Goal: Task Accomplishment & Management: Manage account settings

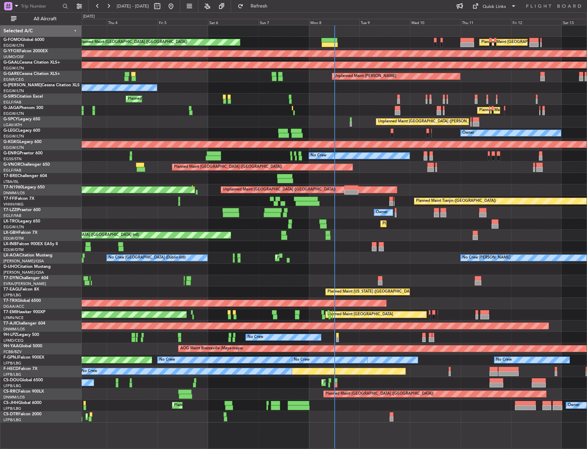
drag, startPoint x: 66, startPoint y: 17, endPoint x: 72, endPoint y: 27, distance: 11.5
click at [66, 17] on span "All Aircraft" at bounding box center [45, 18] width 55 height 5
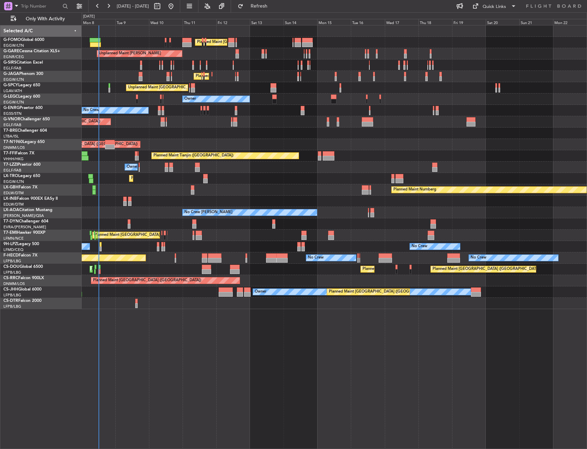
click at [146, 184] on div "Planned Maint London (Luton) Planned Maint London (Luton) Unplanned Maint Chest…" at bounding box center [334, 166] width 505 height 283
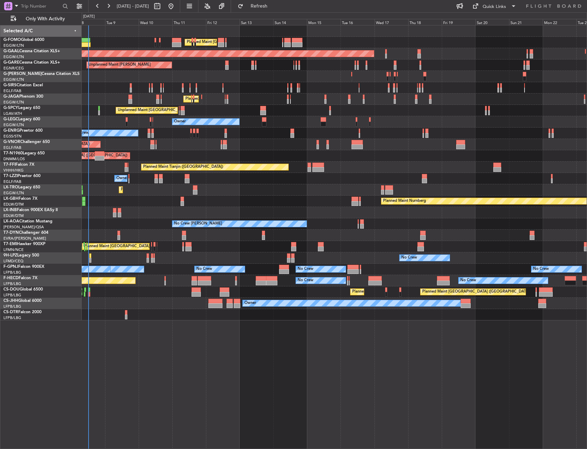
click at [148, 326] on div "Planned Maint London (Luton) Planned Maint London (Luton) Planned Maint Dusseld…" at bounding box center [335, 237] width 506 height 424
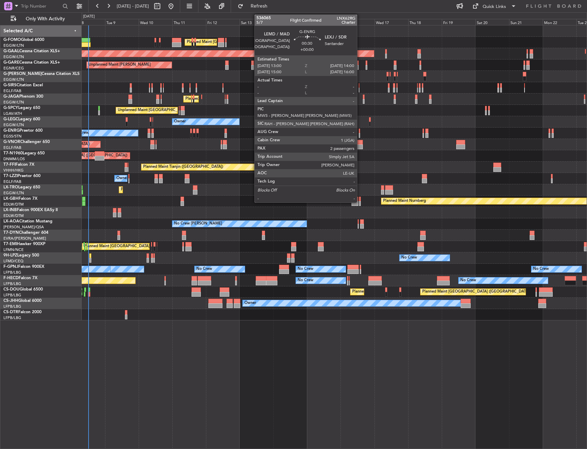
click at [360, 134] on div at bounding box center [360, 135] width 2 height 5
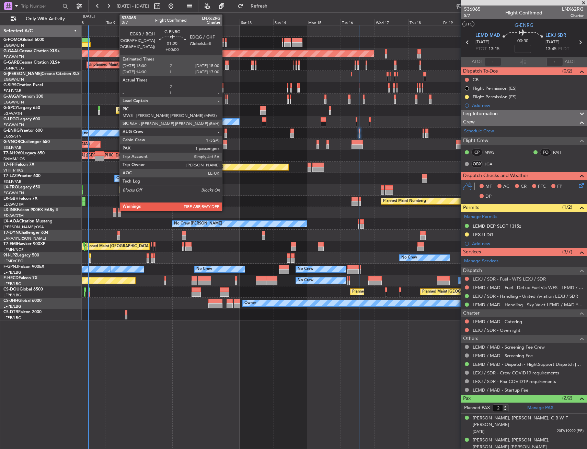
click at [225, 136] on div at bounding box center [226, 135] width 2 height 5
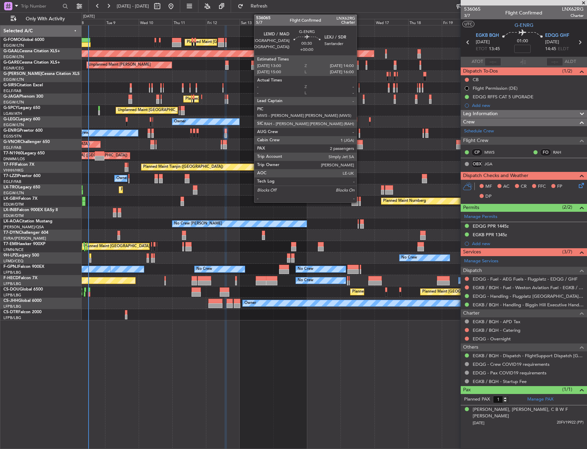
click at [360, 133] on div at bounding box center [360, 135] width 2 height 5
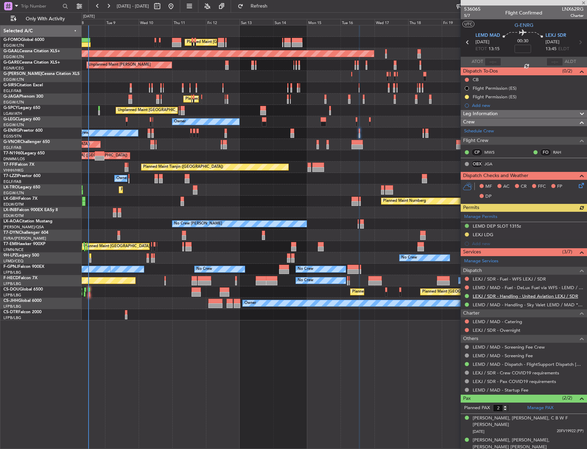
scroll to position [2, 0]
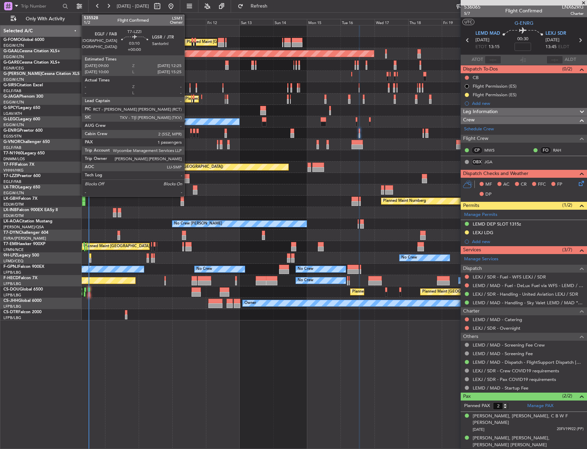
click at [188, 178] on div at bounding box center [187, 180] width 5 height 5
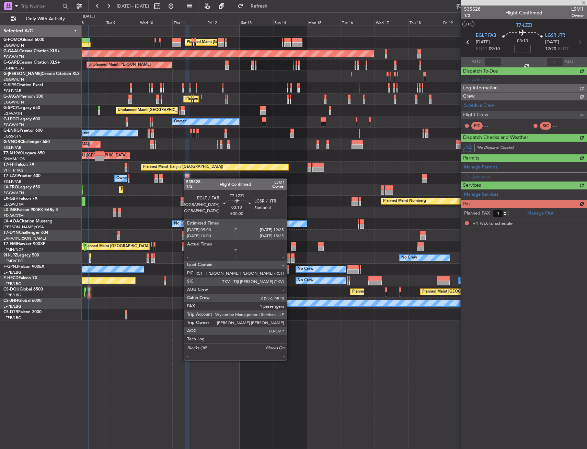
scroll to position [0, 0]
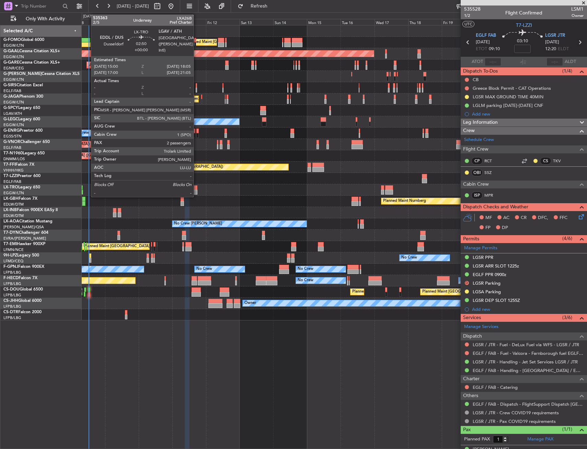
click at [197, 188] on div at bounding box center [195, 187] width 4 height 5
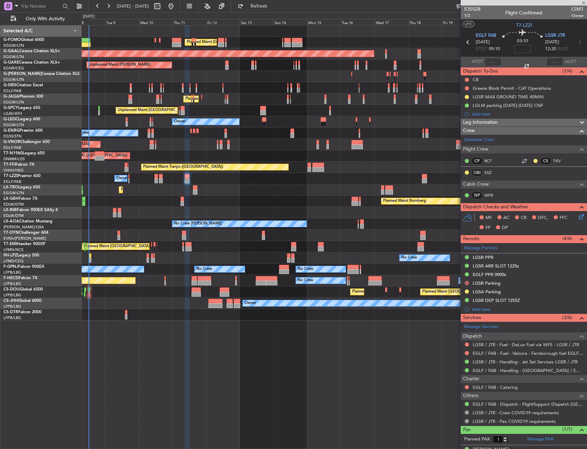
type input "2"
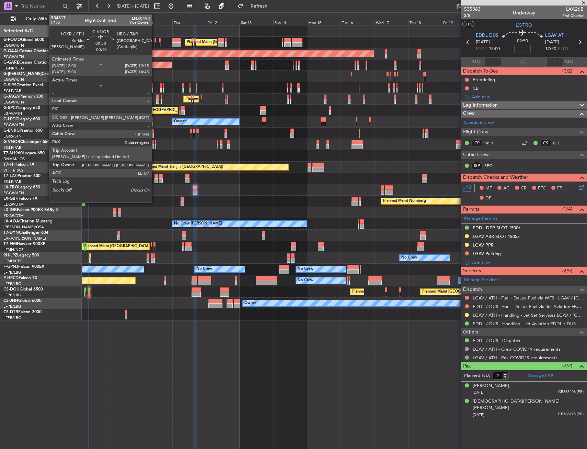
click at [155, 144] on div at bounding box center [155, 146] width 1 height 5
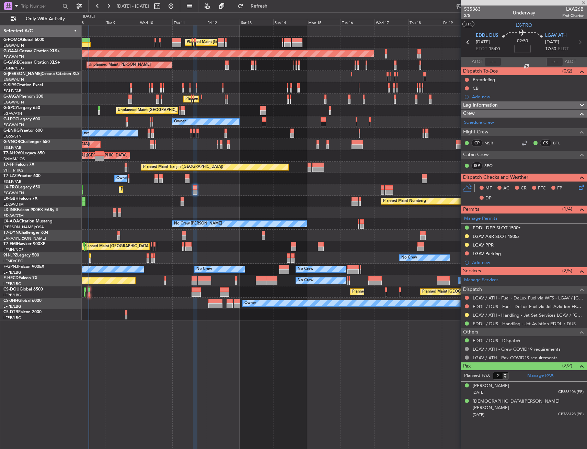
type input "-00:10"
type input "0"
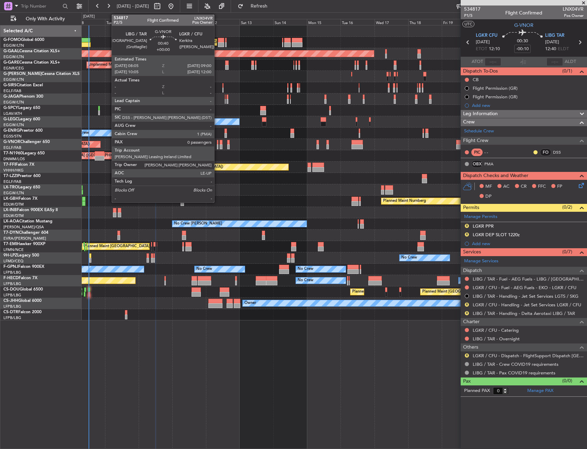
click at [217, 143] on div at bounding box center [217, 142] width 1 height 5
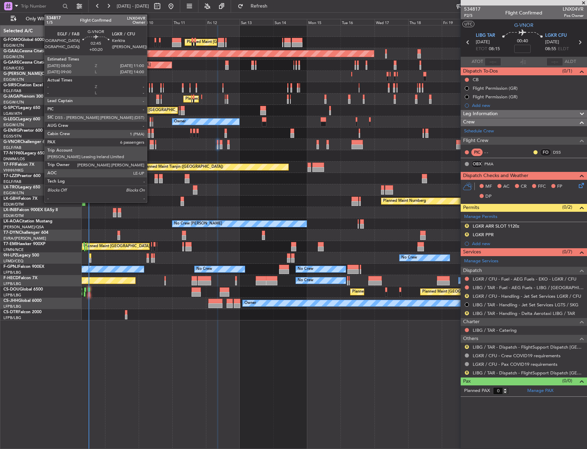
click at [150, 146] on div at bounding box center [152, 146] width 4 height 5
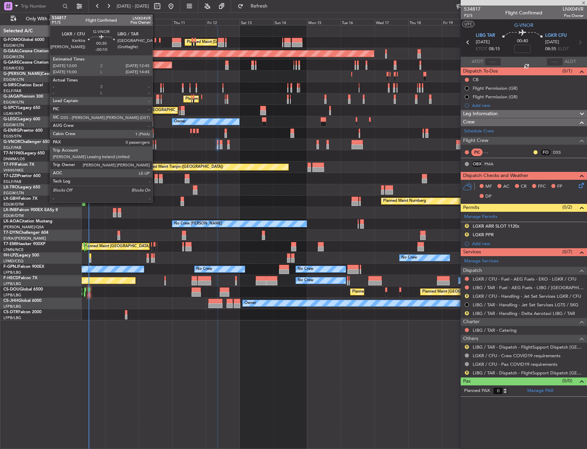
type input "+00:20"
type input "6"
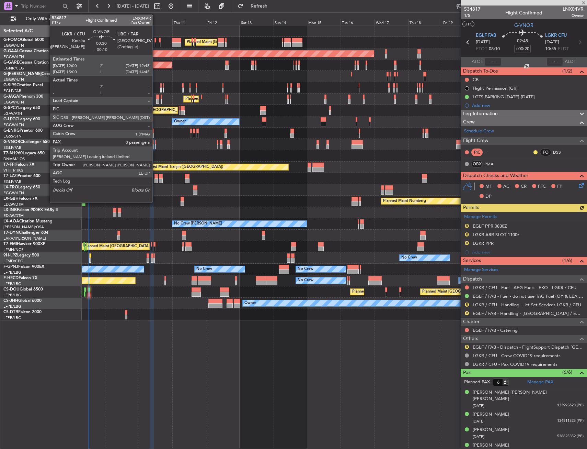
click at [156, 144] on div at bounding box center [155, 146] width 1 height 5
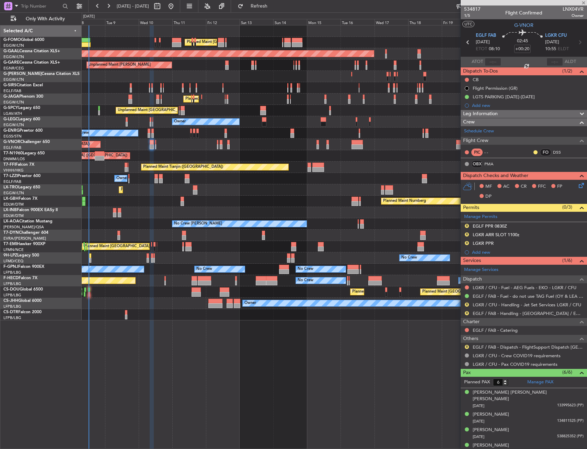
type input "-00:10"
type input "0"
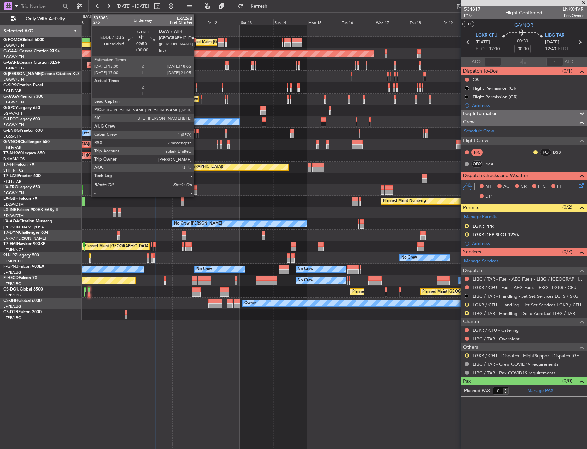
click at [197, 188] on div at bounding box center [195, 187] width 4 height 5
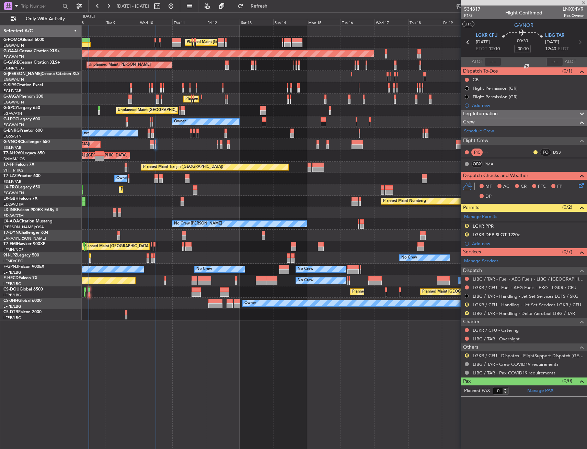
type input "2"
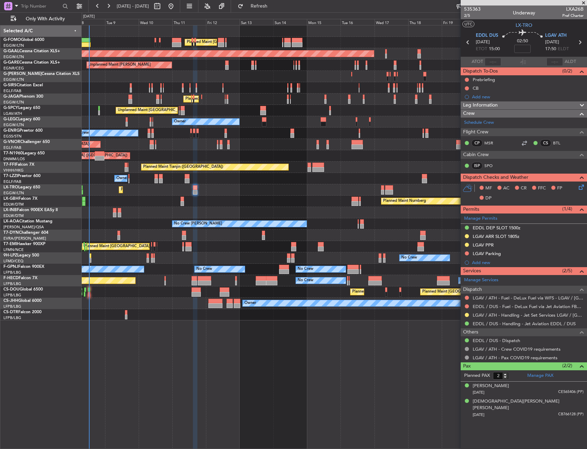
drag, startPoint x: 482, startPoint y: 94, endPoint x: 487, endPoint y: 101, distance: 8.6
click at [482, 94] on div "Add new" at bounding box center [528, 97] width 112 height 6
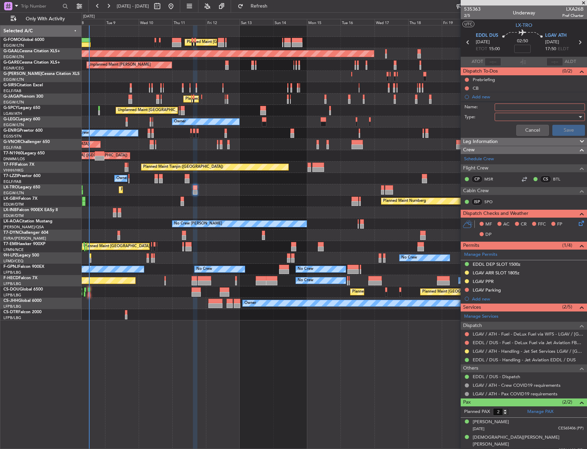
click at [512, 110] on input "Name:" at bounding box center [540, 107] width 90 height 8
type input "LGTS PARKING"
click at [526, 115] on div at bounding box center [538, 117] width 80 height 10
click at [511, 132] on span "Generic" at bounding box center [537, 131] width 84 height 10
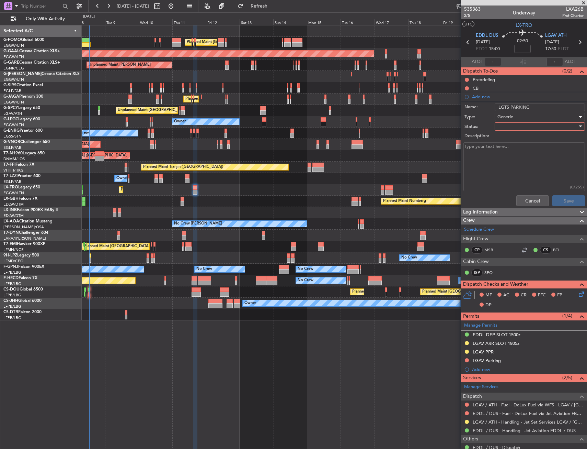
click at [512, 131] on div "Description:" at bounding box center [524, 136] width 133 height 10
click at [513, 126] on div at bounding box center [538, 126] width 80 height 10
click at [512, 149] on span "In Progress" at bounding box center [537, 150] width 80 height 10
click at [562, 201] on button "Save" at bounding box center [569, 200] width 33 height 11
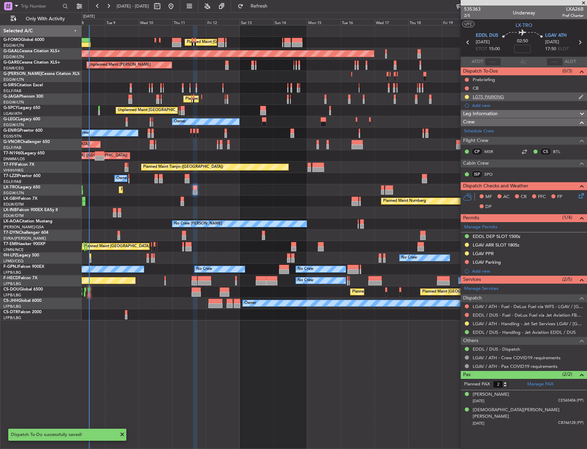
click at [529, 97] on div "LGTS PARKING" at bounding box center [524, 96] width 126 height 9
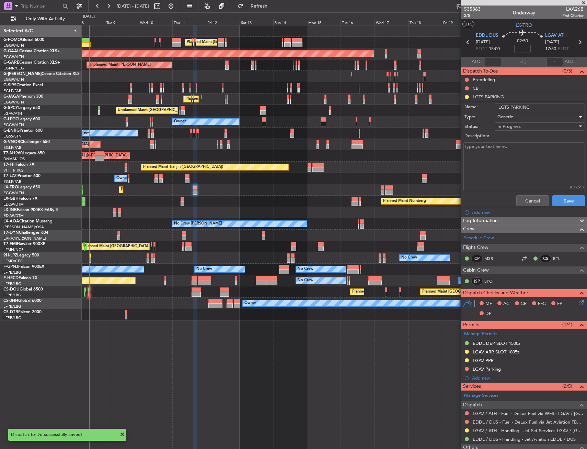
click at [549, 105] on input "LGTS PARKING" at bounding box center [540, 107] width 90 height 8
type input "LGTS PARKING 11-16SEP"
click at [561, 202] on button "Save" at bounding box center [569, 200] width 33 height 11
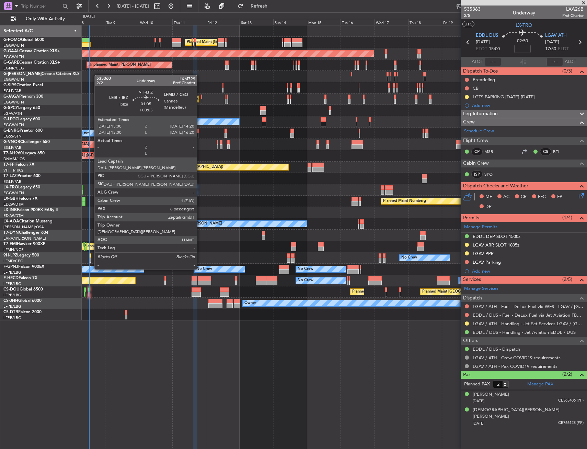
click at [91, 256] on div at bounding box center [90, 255] width 2 height 5
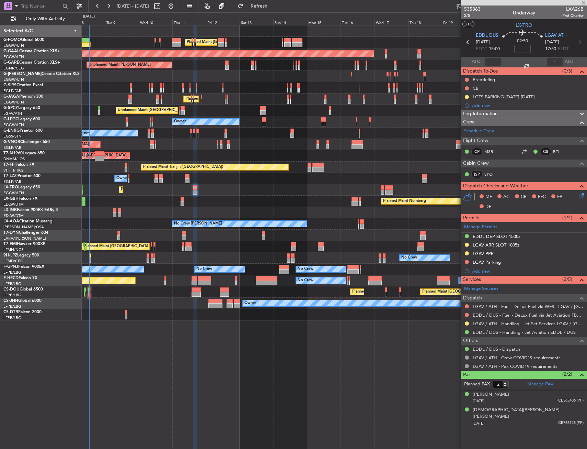
type input "+00:05"
type input "8"
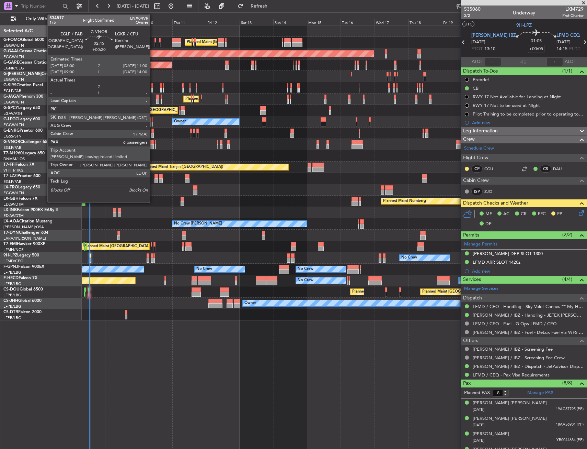
click at [153, 144] on div at bounding box center [152, 146] width 4 height 5
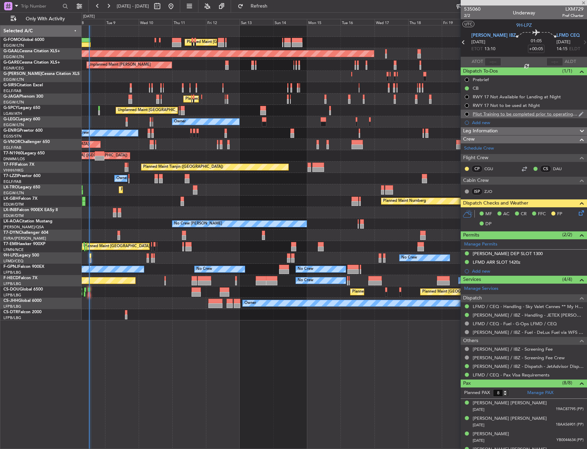
type input "+00:20"
type input "6"
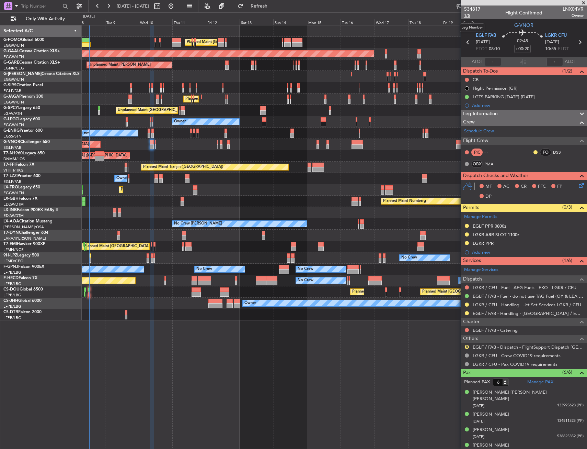
click at [469, 18] on span "1/5" at bounding box center [472, 16] width 16 height 6
click at [525, 50] on input "+00:20" at bounding box center [523, 49] width 16 height 8
click at [506, 28] on section "UTC G-VNOR" at bounding box center [524, 24] width 126 height 10
type input "+00:15"
click at [465, 79] on button at bounding box center [467, 80] width 4 height 4
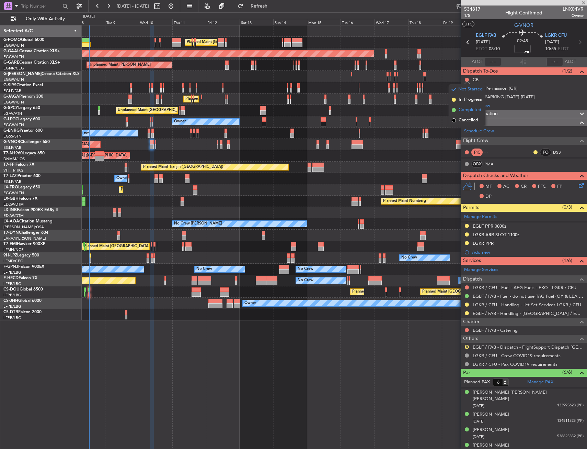
click at [462, 112] on span "Completed" at bounding box center [470, 109] width 23 height 7
click at [578, 185] on icon at bounding box center [580, 183] width 5 height 5
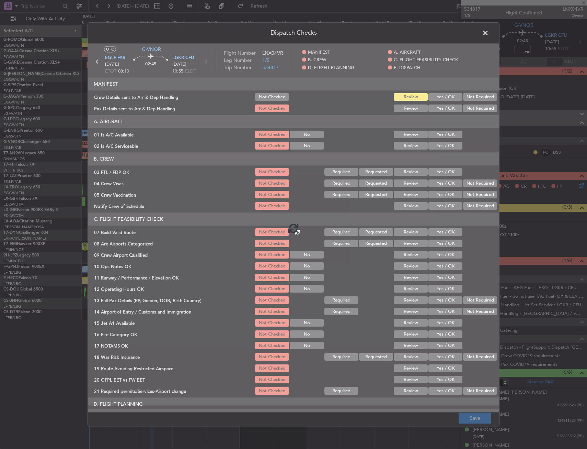
type input "+00:15"
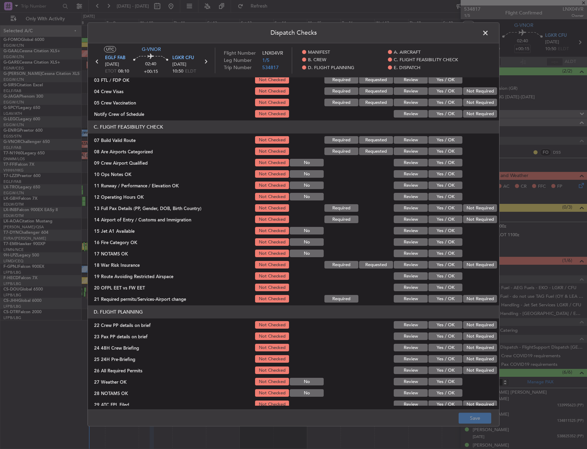
scroll to position [103, 0]
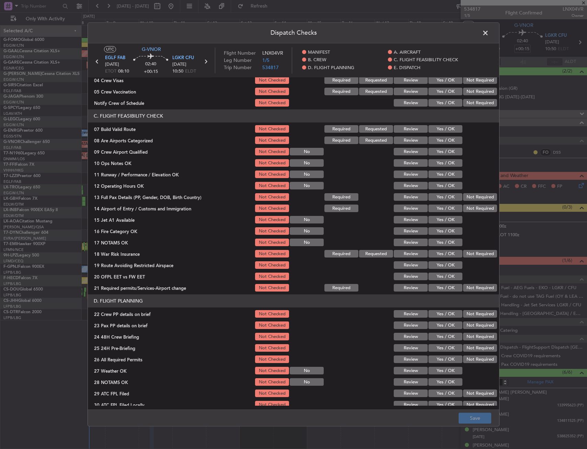
click at [443, 132] on button "Yes / OK" at bounding box center [446, 129] width 34 height 8
click at [445, 156] on div "Yes / OK" at bounding box center [445, 152] width 35 height 10
click at [444, 157] on section "C. FLIGHT FEASIBILITY CHECK 07 Build Valid Route Not Checked Required Requested…" at bounding box center [294, 201] width 412 height 183
click at [444, 163] on button "Yes / OK" at bounding box center [446, 163] width 34 height 8
click at [445, 172] on button "Yes / OK" at bounding box center [446, 175] width 34 height 8
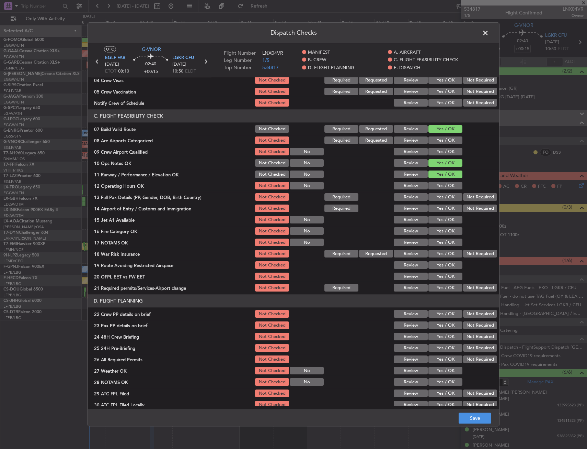
click at [444, 184] on button "Yes / OK" at bounding box center [446, 186] width 34 height 8
click at [442, 195] on button "Yes / OK" at bounding box center [446, 197] width 34 height 8
click at [441, 206] on button "Yes / OK" at bounding box center [446, 209] width 34 height 8
click at [438, 219] on button "Yes / OK" at bounding box center [446, 220] width 34 height 8
click at [435, 231] on button "Yes / OK" at bounding box center [446, 231] width 34 height 8
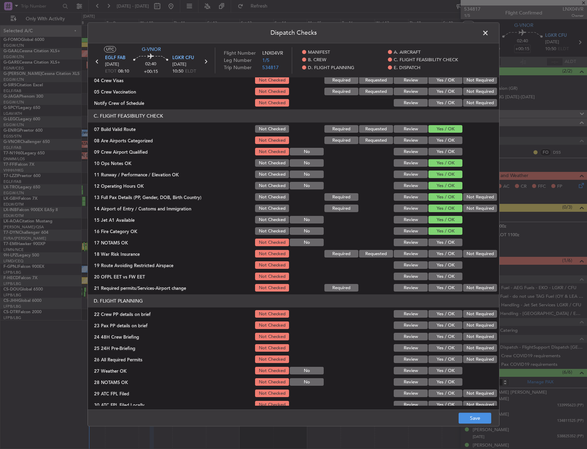
click at [432, 243] on button "Yes / OK" at bounding box center [446, 243] width 34 height 8
drag, startPoint x: 431, startPoint y: 251, endPoint x: 430, endPoint y: 258, distance: 7.3
click at [431, 251] on button "Yes / OK" at bounding box center [446, 254] width 34 height 8
click at [429, 263] on button "Yes / OK" at bounding box center [446, 265] width 34 height 8
click at [431, 278] on button "Yes / OK" at bounding box center [446, 277] width 34 height 8
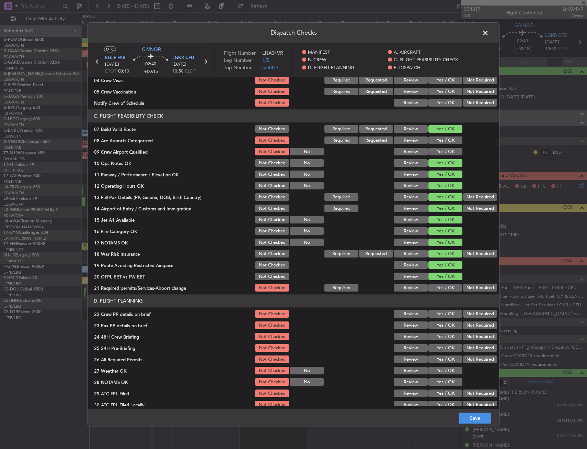
click at [432, 285] on button "Yes / OK" at bounding box center [446, 288] width 34 height 8
click at [435, 313] on button "Yes / OK" at bounding box center [446, 314] width 34 height 8
click at [436, 321] on div "Yes / OK" at bounding box center [445, 326] width 35 height 10
click at [435, 325] on button "Yes / OK" at bounding box center [446, 326] width 34 height 8
click at [434, 334] on button "Yes / OK" at bounding box center [446, 337] width 34 height 8
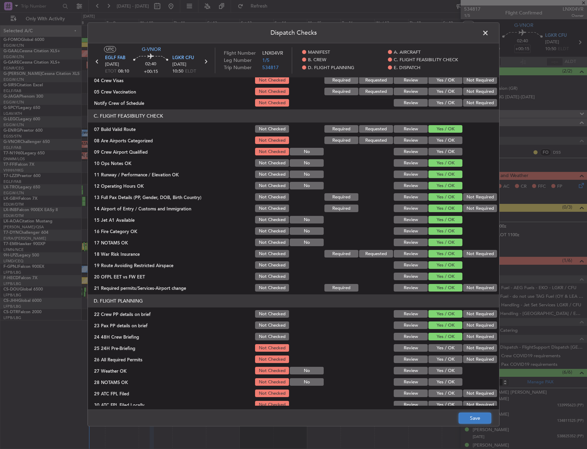
click at [468, 414] on button "Save" at bounding box center [475, 418] width 33 height 11
click at [489, 33] on span at bounding box center [489, 35] width 0 height 14
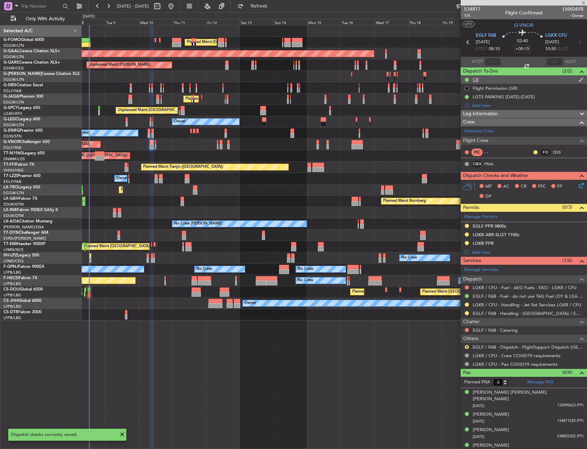
type input "-00:10"
type input "0"
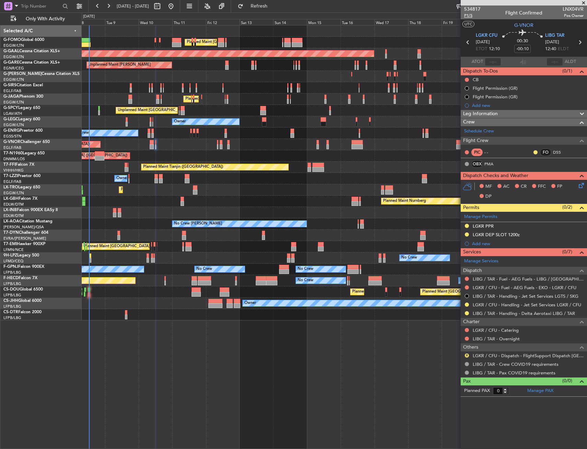
click at [468, 15] on span "P1/5" at bounding box center [472, 16] width 16 height 6
click at [464, 80] on mat-tooltip-component "Actual Take-Off Time" at bounding box center [477, 74] width 48 height 18
click at [467, 77] on div at bounding box center [466, 79] width 5 height 5
click at [466, 80] on button at bounding box center [467, 80] width 4 height 4
click at [472, 105] on li "Completed" at bounding box center [467, 110] width 36 height 10
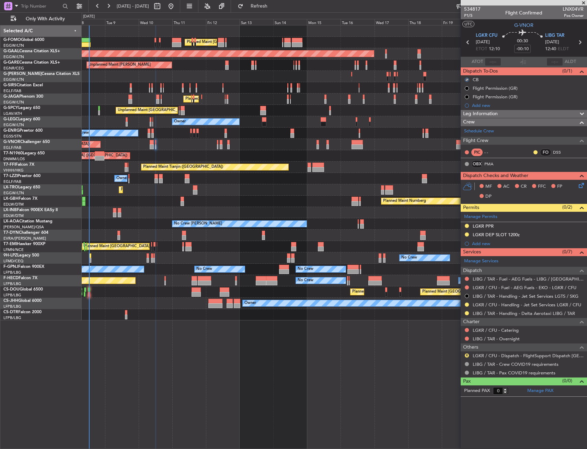
click at [581, 183] on icon at bounding box center [580, 183] width 5 height 5
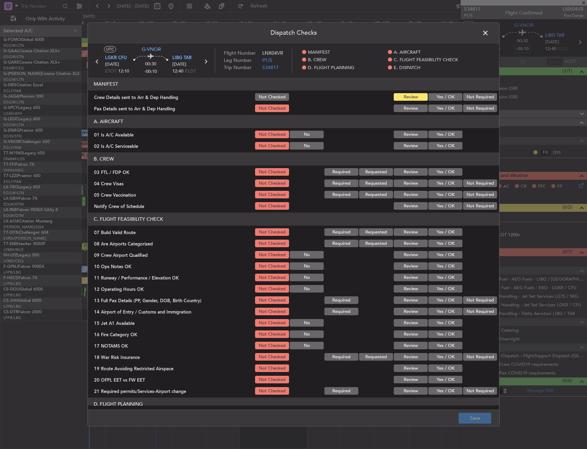
scroll to position [69, 0]
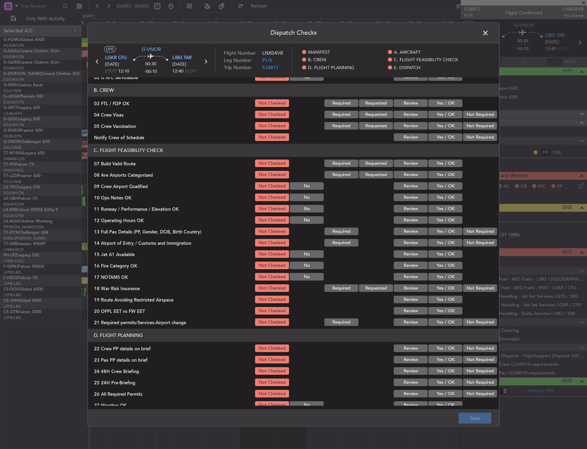
click at [440, 162] on button "Yes / OK" at bounding box center [446, 164] width 34 height 8
click at [440, 196] on button "Yes / OK" at bounding box center [446, 198] width 34 height 8
click at [441, 207] on button "Yes / OK" at bounding box center [446, 209] width 34 height 8
click at [441, 217] on button "Yes / OK" at bounding box center [446, 220] width 34 height 8
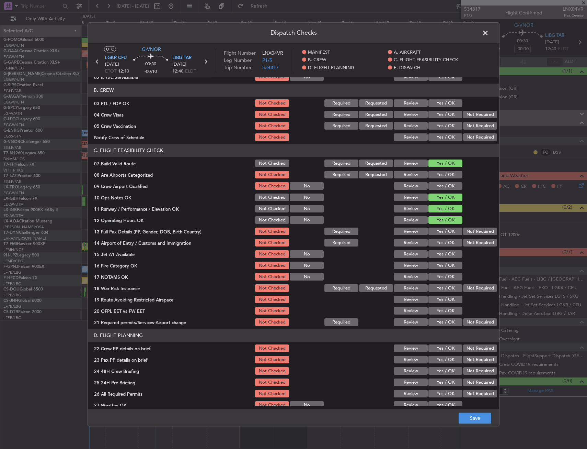
click at [439, 231] on button "Yes / OK" at bounding box center [446, 232] width 34 height 8
click at [435, 247] on div "Yes / OK" at bounding box center [445, 243] width 35 height 10
click at [435, 242] on button "Yes / OK" at bounding box center [446, 243] width 34 height 8
click at [437, 255] on button "Yes / OK" at bounding box center [446, 254] width 34 height 8
click at [437, 262] on button "Yes / OK" at bounding box center [446, 266] width 34 height 8
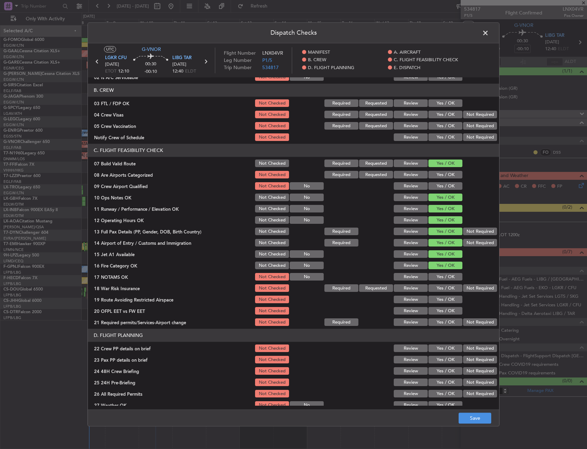
click at [437, 276] on button "Yes / OK" at bounding box center [446, 277] width 34 height 8
click at [435, 289] on button "Yes / OK" at bounding box center [446, 288] width 34 height 8
click at [433, 299] on button "Yes / OK" at bounding box center [446, 300] width 34 height 8
click at [431, 309] on button "Yes / OK" at bounding box center [446, 311] width 34 height 8
click at [433, 319] on button "Yes / OK" at bounding box center [446, 322] width 34 height 8
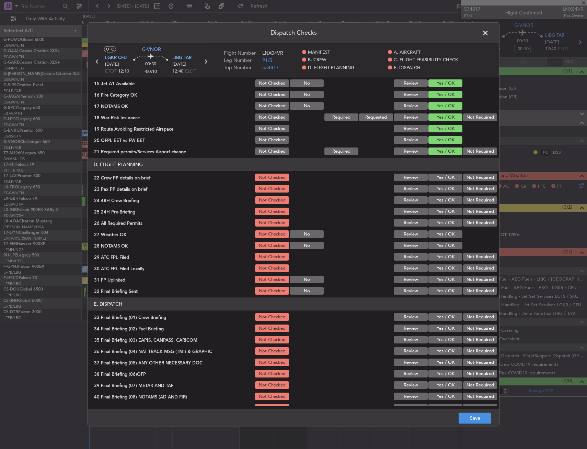
scroll to position [240, 0]
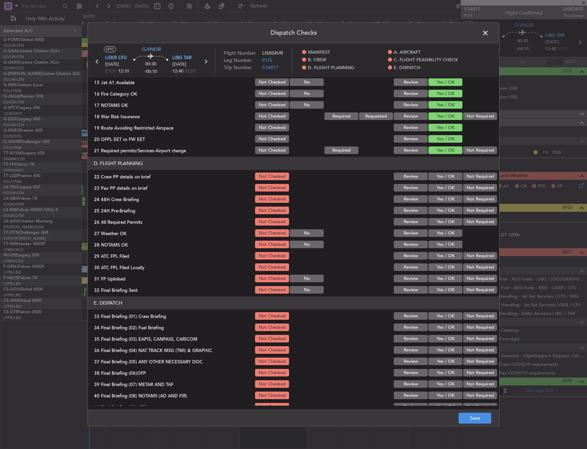
click at [434, 173] on button "Yes / OK" at bounding box center [446, 177] width 34 height 8
click at [437, 187] on button "Yes / OK" at bounding box center [446, 188] width 34 height 8
click at [438, 196] on button "Yes / OK" at bounding box center [446, 199] width 34 height 8
click at [473, 418] on button "Save" at bounding box center [475, 418] width 33 height 11
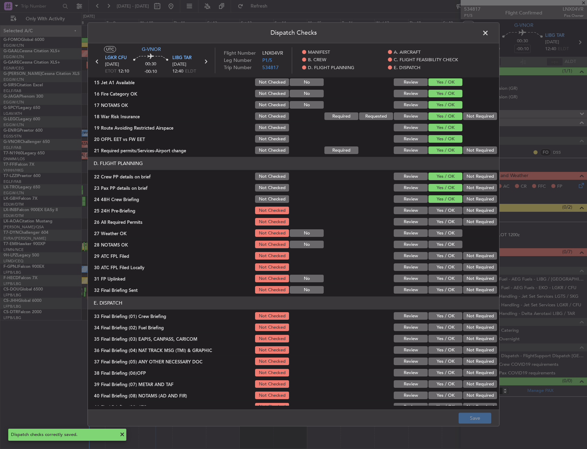
click at [489, 34] on span at bounding box center [489, 35] width 0 height 14
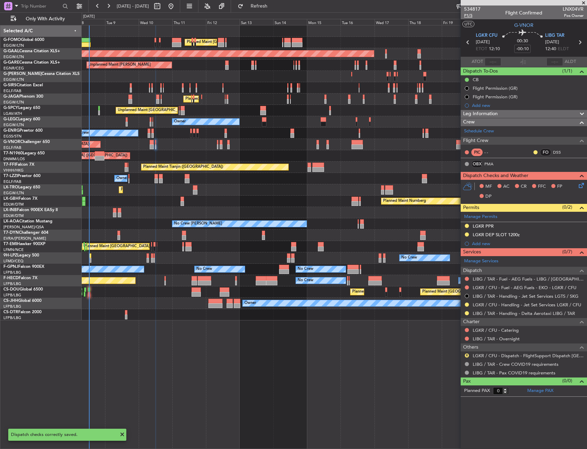
click at [467, 16] on span "P1/5" at bounding box center [472, 16] width 16 height 6
click at [466, 17] on span "P1/5" at bounding box center [472, 16] width 16 height 6
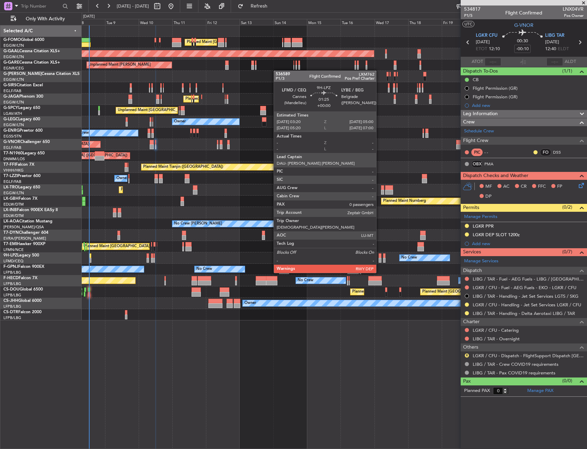
click at [380, 260] on div at bounding box center [380, 260] width 2 height 5
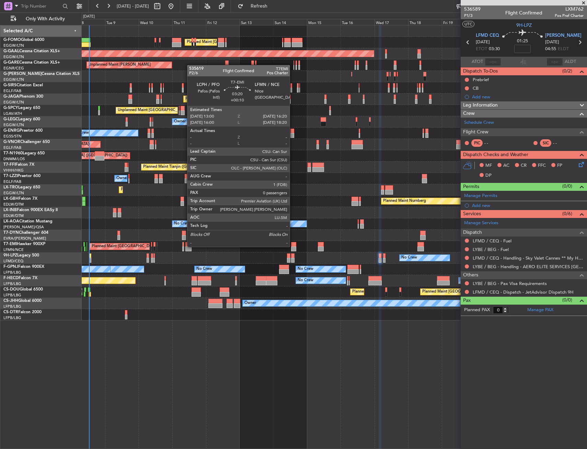
click at [293, 246] on div at bounding box center [293, 244] width 5 height 5
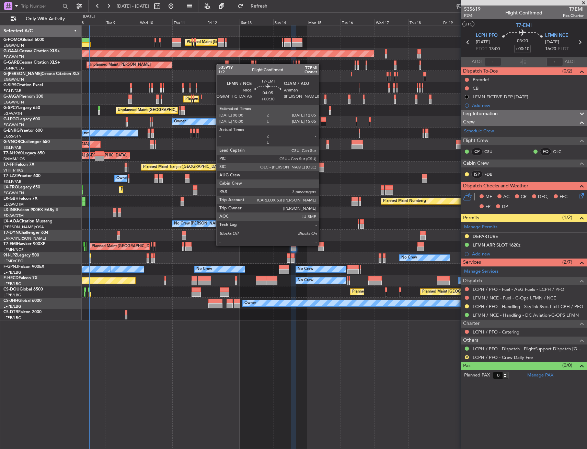
click at [322, 245] on div at bounding box center [321, 244] width 6 height 5
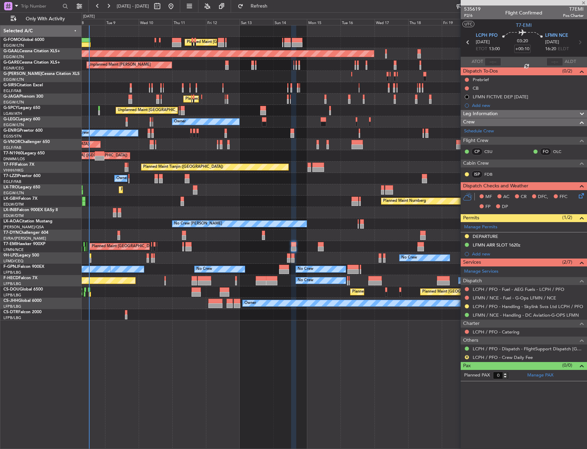
type input "+00:30"
type input "3"
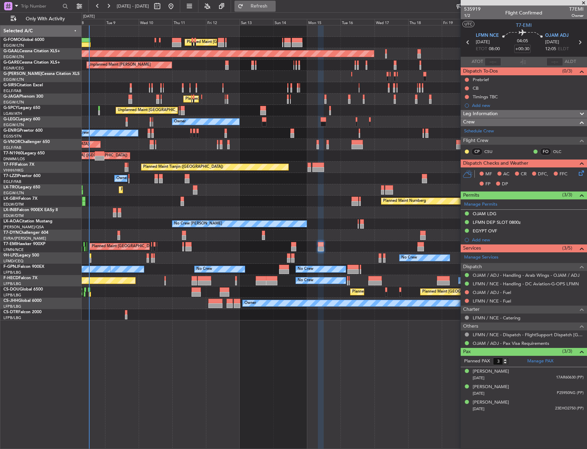
click at [273, 9] on span "Refresh" at bounding box center [259, 6] width 29 height 5
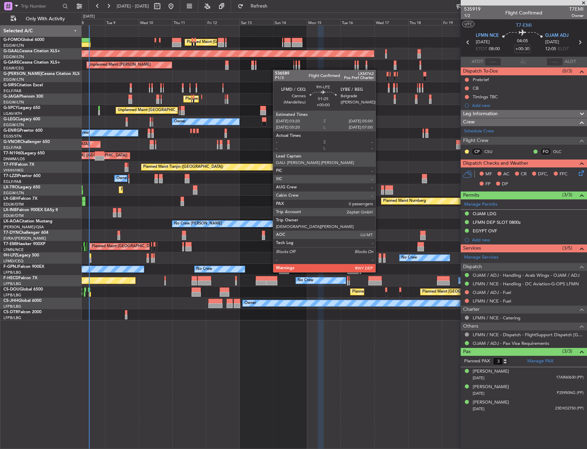
click at [379, 259] on div at bounding box center [380, 260] width 2 height 5
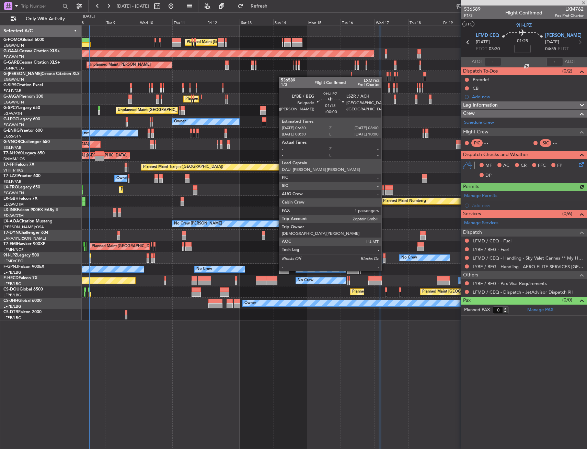
click at [385, 258] on div at bounding box center [384, 260] width 2 height 5
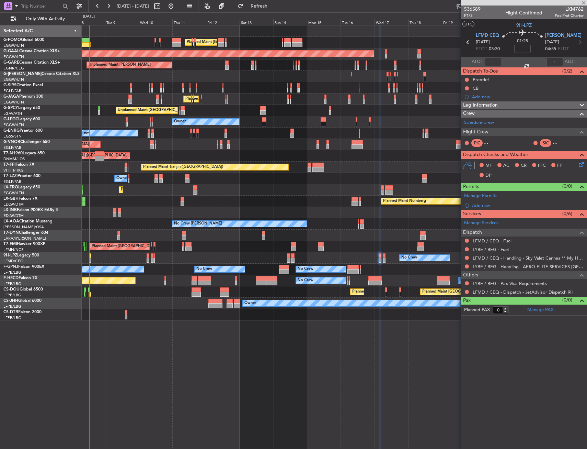
type input "1"
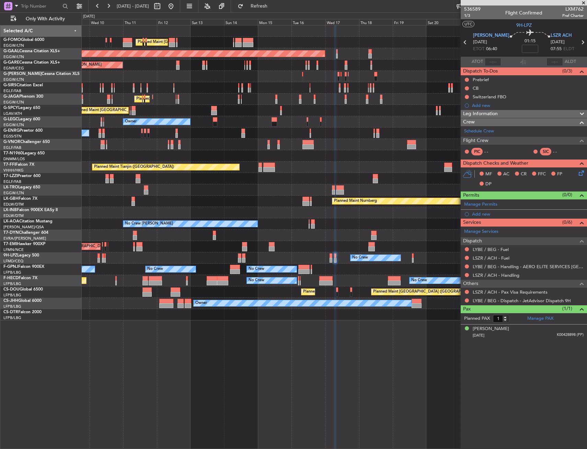
click at [373, 284] on div "Planned Maint Paris (Le Bourget) No Crew No Crew No Crew No Crew" at bounding box center [334, 280] width 505 height 11
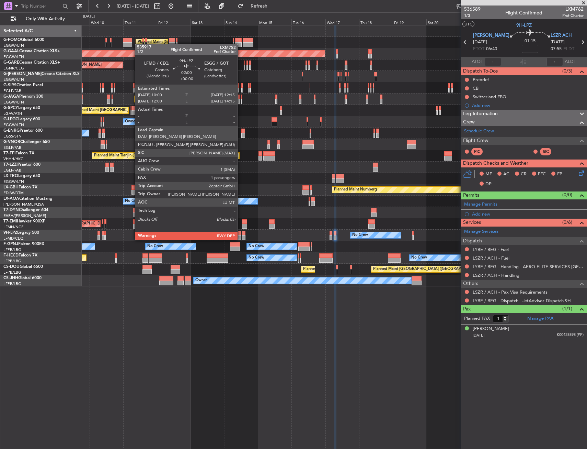
click at [241, 233] on div at bounding box center [239, 233] width 3 height 5
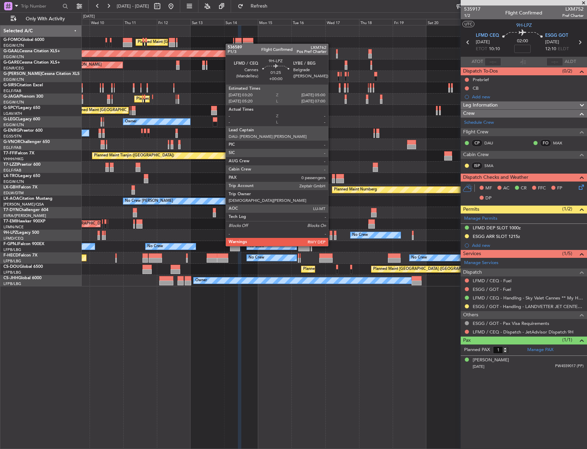
click at [332, 233] on div at bounding box center [331, 233] width 2 height 5
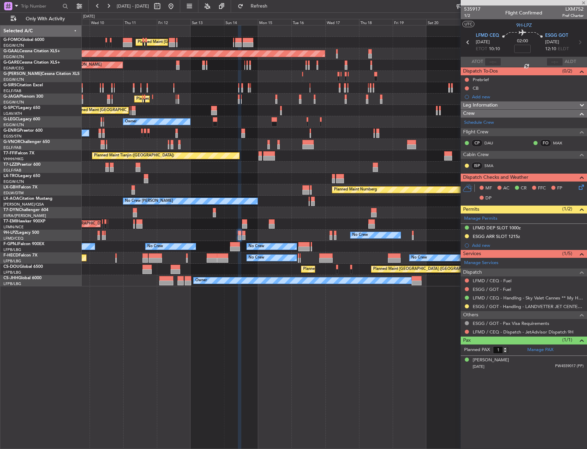
type input "0"
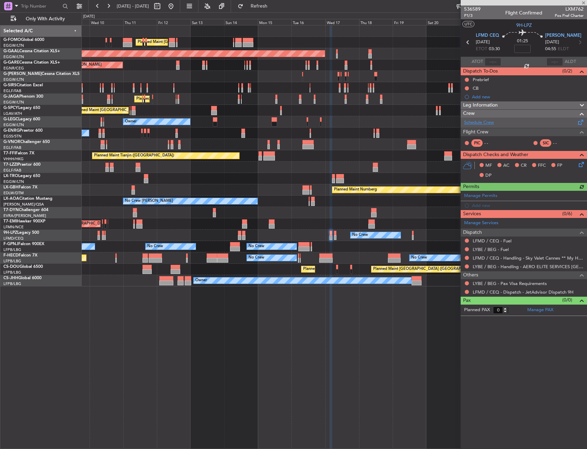
click at [476, 124] on link "Schedule Crew" at bounding box center [479, 122] width 30 height 7
click at [272, 4] on span "Refresh" at bounding box center [259, 6] width 29 height 5
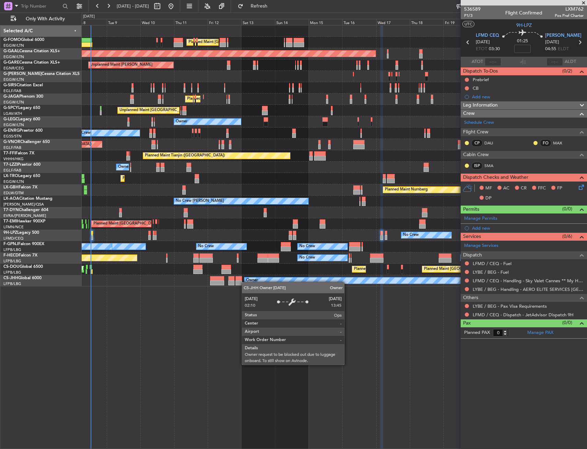
click at [245, 282] on div "Planned Maint London (Luton) Planned Maint London (Luton) Planned Maint Dusseld…" at bounding box center [334, 155] width 505 height 261
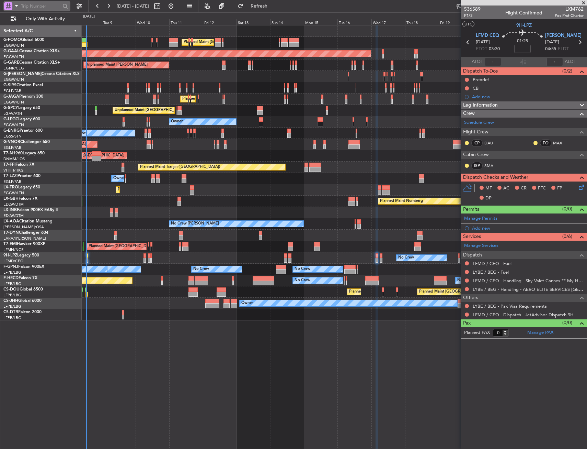
click at [34, 8] on input "text" at bounding box center [41, 6] width 40 height 10
type input "LT"
click at [12, 6] on div at bounding box center [8, 6] width 8 height 8
click at [20, 55] on span "Airport" at bounding box center [23, 55] width 15 height 7
click at [34, 6] on input "text" at bounding box center [41, 6] width 40 height 10
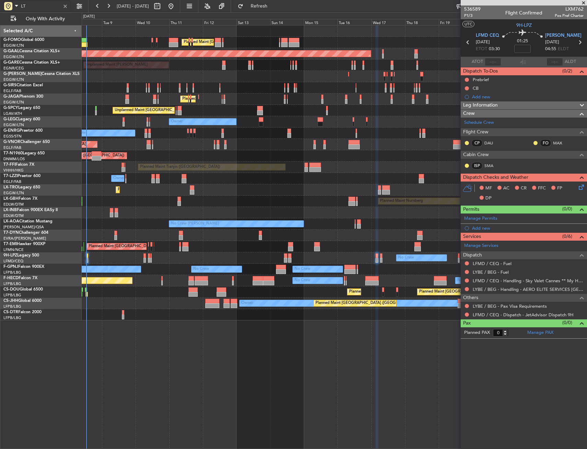
type input "LT"
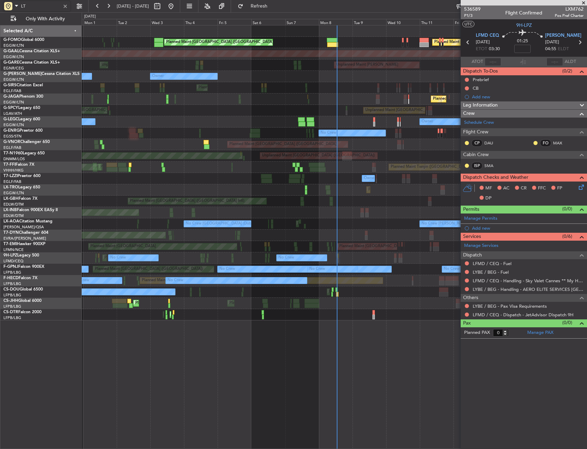
click at [378, 176] on div "Planned Maint London (Luton) Planned Maint London (Luton) Planned Maint Dusseld…" at bounding box center [334, 172] width 505 height 295
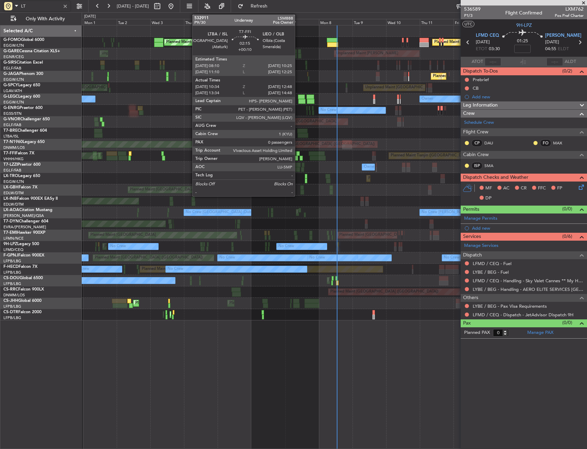
click at [298, 153] on div at bounding box center [297, 153] width 3 height 5
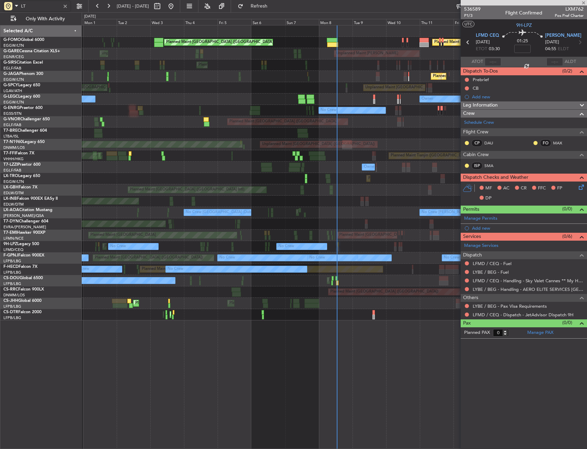
type input "+00:10"
type input "10:34"
type input "12:48"
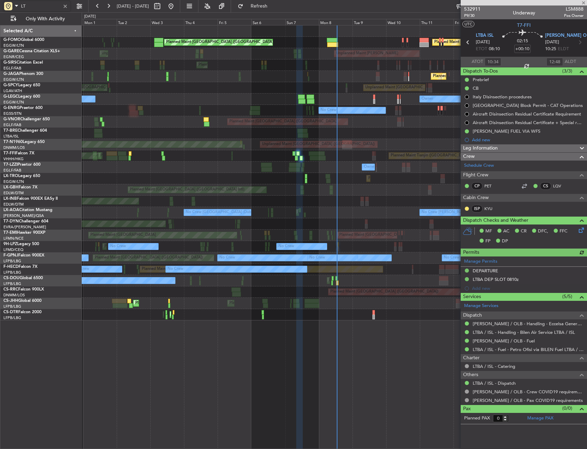
type input "13:34"
type input "14:48"
type input "10:34"
type input "12:48"
type input "13:34"
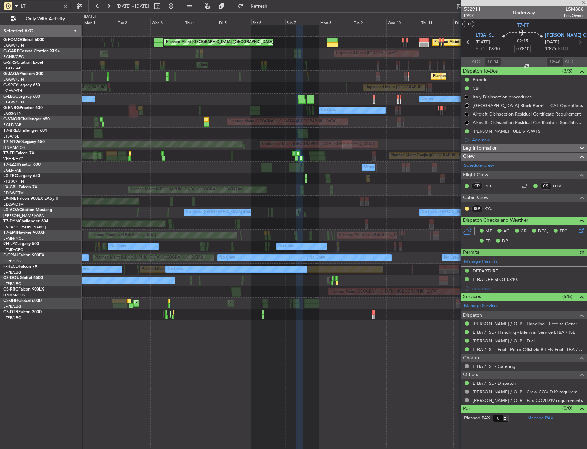
type input "14:48"
type input "10:34"
type input "12:48"
type input "13:34"
type input "14:48"
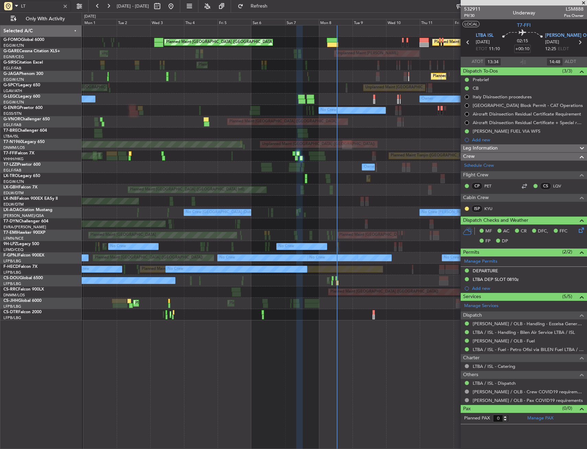
type input "10:34"
type input "12:48"
click at [232, 284] on div "Planned Maint London (Luton) Planned Maint London (Luton) Unplanned Maint Chest…" at bounding box center [334, 172] width 505 height 295
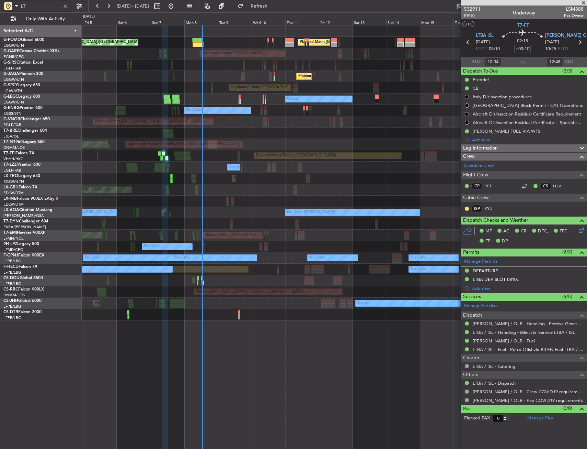
click at [225, 279] on div "Planned Maint London (Luton) Planned Maint London (Luton) Unplanned Maint Chest…" at bounding box center [334, 172] width 505 height 295
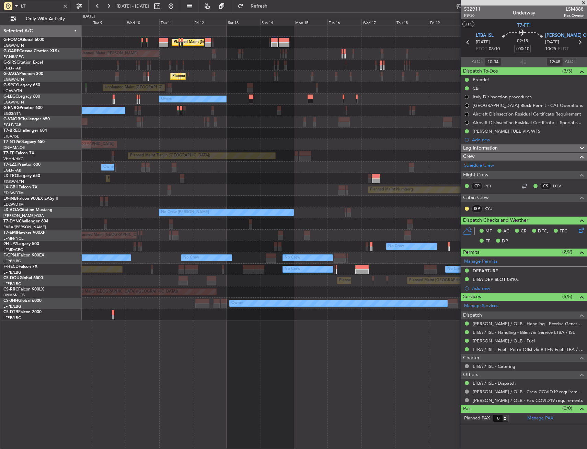
click at [175, 294] on div "Planned Maint London (Luton) Planned Maint London (Luton) Unplanned Maint Chest…" at bounding box center [334, 172] width 505 height 295
click at [167, 306] on div "Planned Maint London (Luton) Planned Maint London (Luton) Unplanned Maint Chest…" at bounding box center [334, 172] width 505 height 295
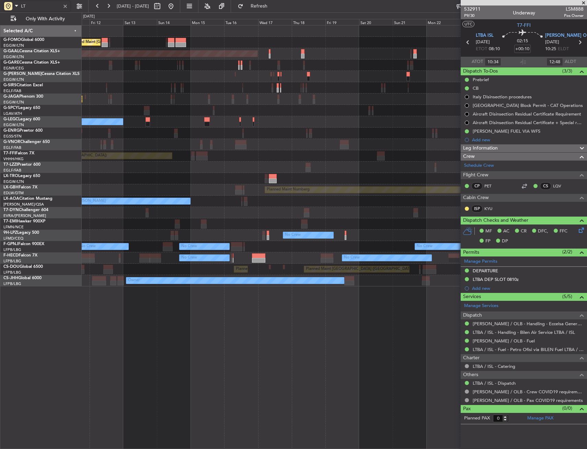
click at [141, 323] on div "Planned Maint London (Luton) Planned Maint Dusseldorf Unplanned Maint Chester P…" at bounding box center [335, 237] width 506 height 424
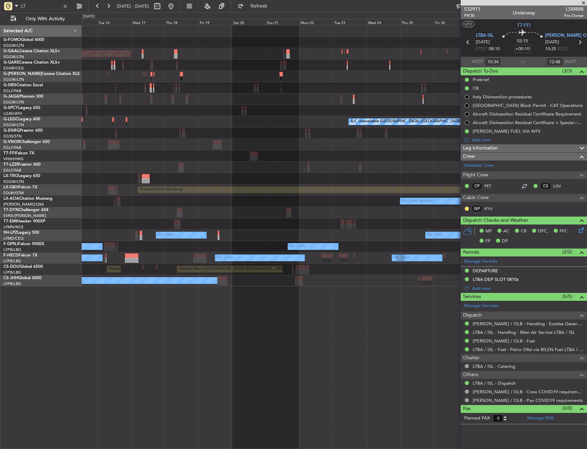
click at [155, 314] on div "Planned Maint London (Luton) Planned Maint Dusseldorf A/C Unavailable London (L…" at bounding box center [335, 237] width 506 height 424
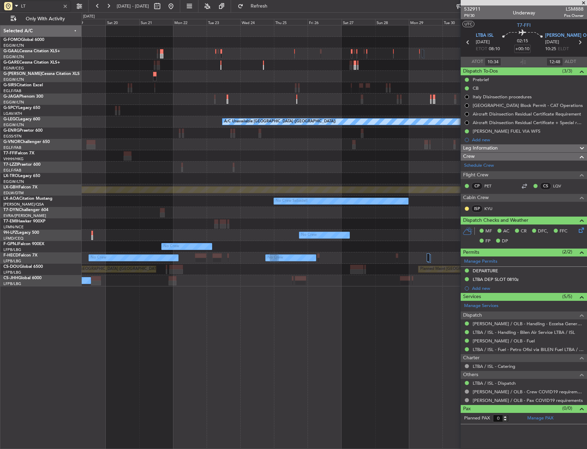
click at [103, 321] on div "Planned Maint Dusseldorf A/C Unavailable London (Luton) Planned Maint Nurnberg …" at bounding box center [335, 237] width 506 height 424
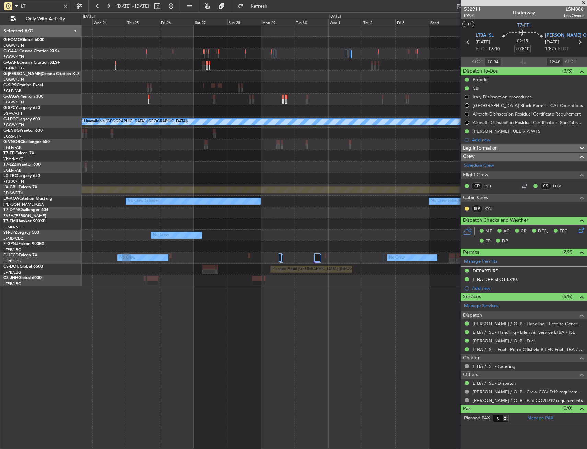
click at [89, 329] on div "A/C Unavailable London (Luton) Planned Maint Nurnberg No Crew Sabadell No Crew …" at bounding box center [335, 237] width 506 height 424
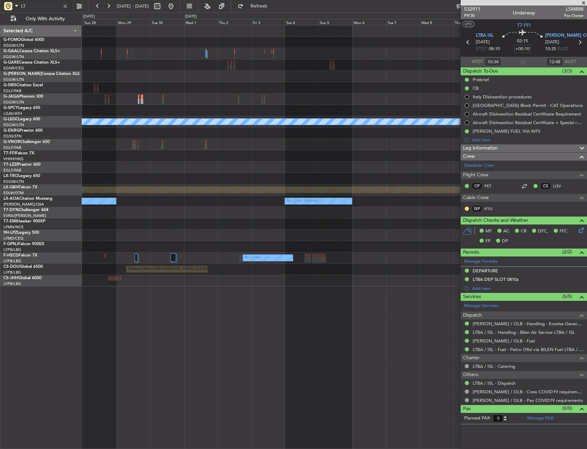
click at [131, 318] on div "A/C Unavailable London (Luton) Planned Maint Nurnberg No Crew Sabadell No Crew …" at bounding box center [335, 237] width 506 height 424
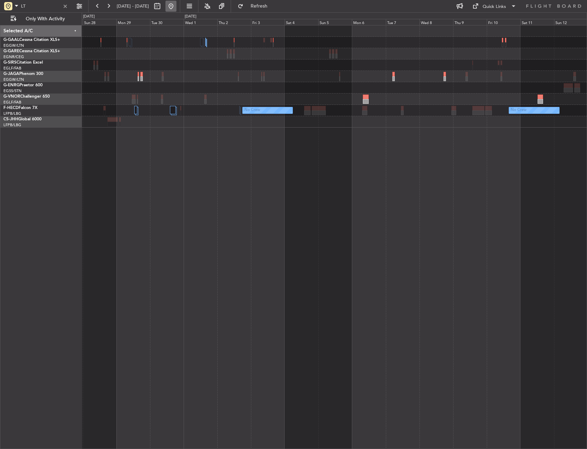
click at [177, 3] on button at bounding box center [171, 6] width 11 height 11
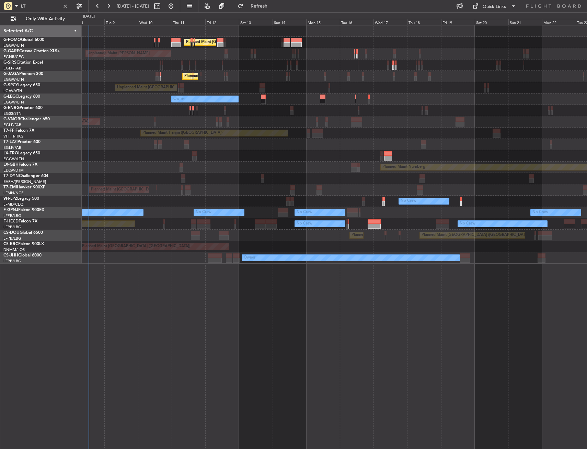
click at [192, 171] on div "Planned Maint London (Luton) Planned Maint London (Luton) Unplanned Maint Chest…" at bounding box center [335, 237] width 506 height 424
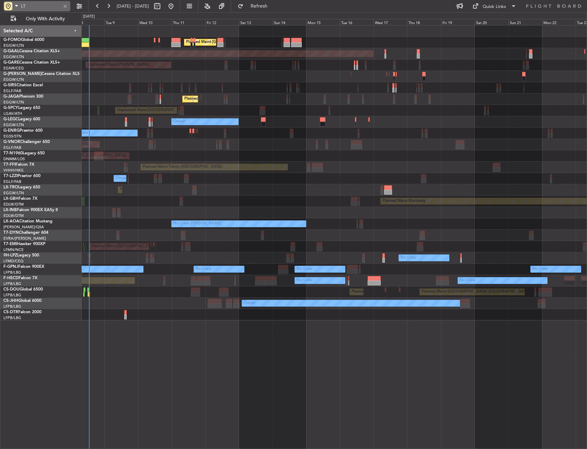
click at [66, 8] on div at bounding box center [65, 6] width 8 height 8
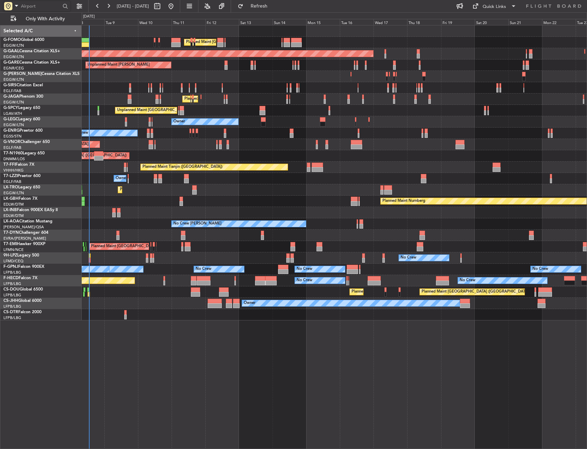
click at [278, 113] on div "Unplanned Maint [GEOGRAPHIC_DATA] ([PERSON_NAME] Intl)" at bounding box center [334, 110] width 505 height 11
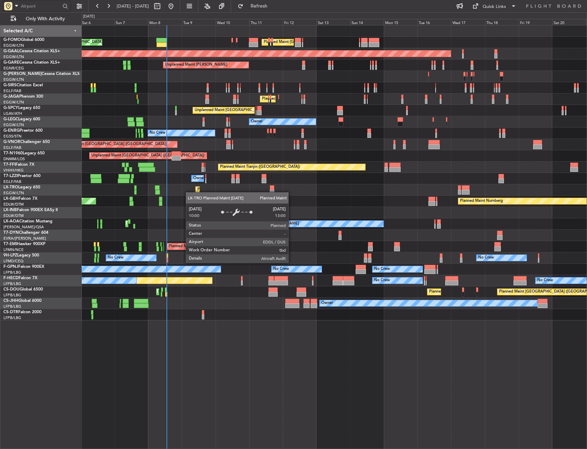
click at [206, 191] on div "Planned Maint Dusseldorf" at bounding box center [334, 189] width 505 height 11
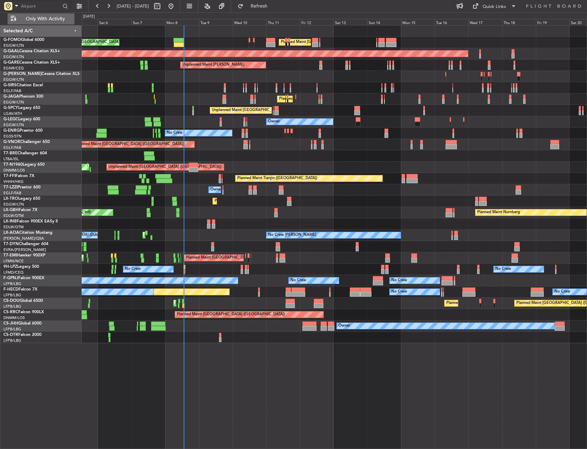
click at [33, 20] on span "Only With Activity" at bounding box center [45, 18] width 55 height 5
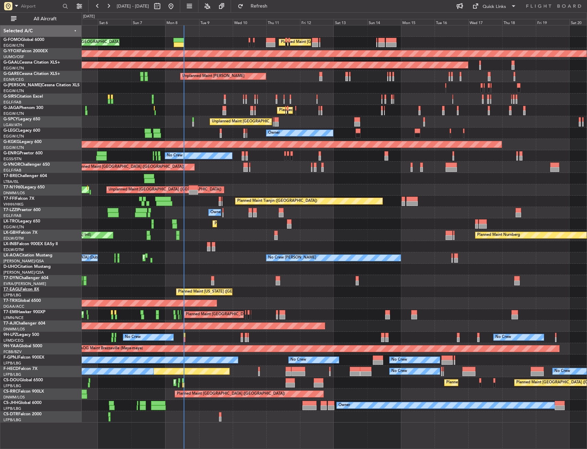
click at [20, 289] on link "T7-EAGL Falcon 8X" at bounding box center [21, 289] width 36 height 4
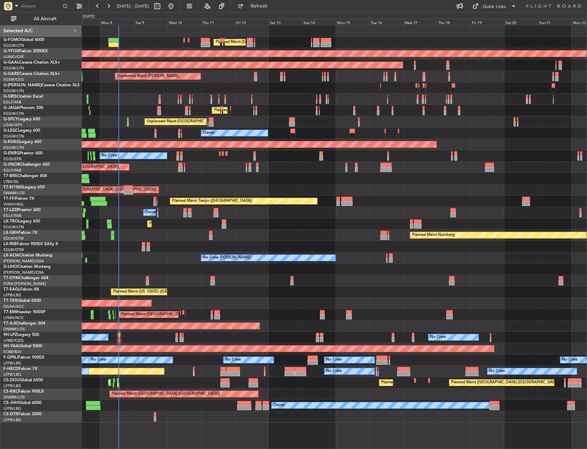
click at [262, 246] on div "Planned Maint London (Luton) Planned Maint London (Luton) AOG Maint Ostafyevo P…" at bounding box center [334, 223] width 505 height 397
click at [20, 288] on link "T7-EAGL Falcon 8X" at bounding box center [21, 289] width 36 height 4
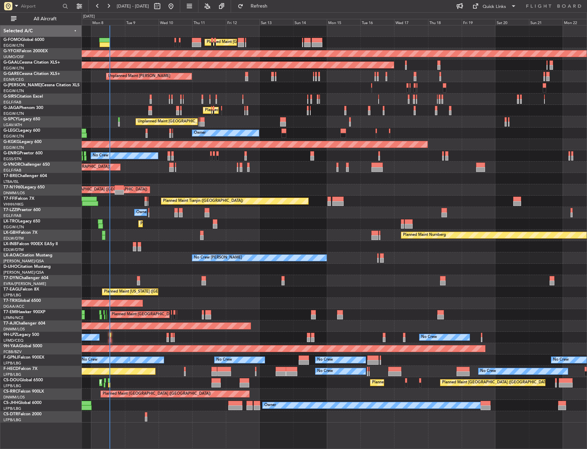
click at [99, 294] on div "Planned Maint London (Luton) Planned Maint London (Luton) AOG Maint Ostafyevo P…" at bounding box center [334, 223] width 505 height 397
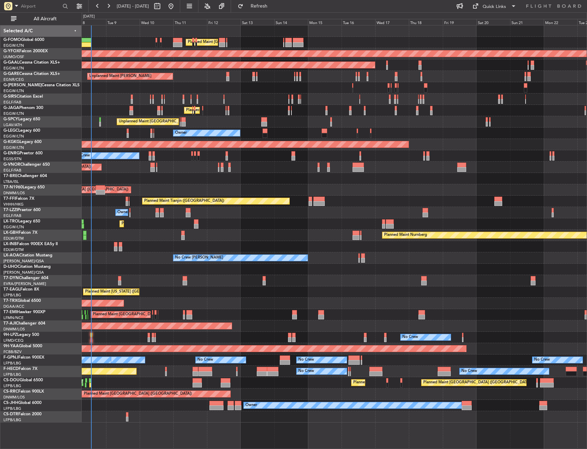
click at [249, 178] on div at bounding box center [334, 178] width 505 height 11
click at [66, 16] on button "All Aircraft" at bounding box center [41, 18] width 67 height 11
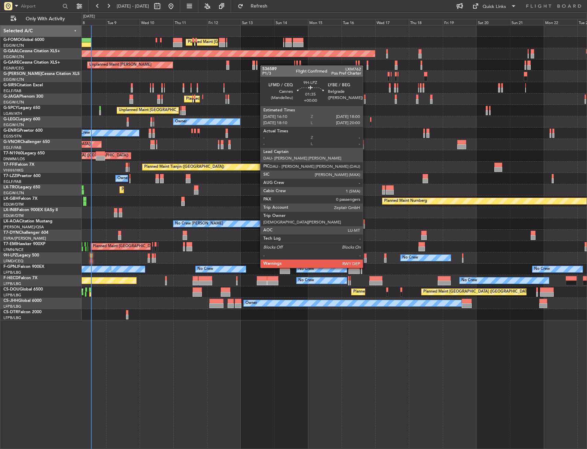
click at [366, 255] on div at bounding box center [365, 255] width 3 height 5
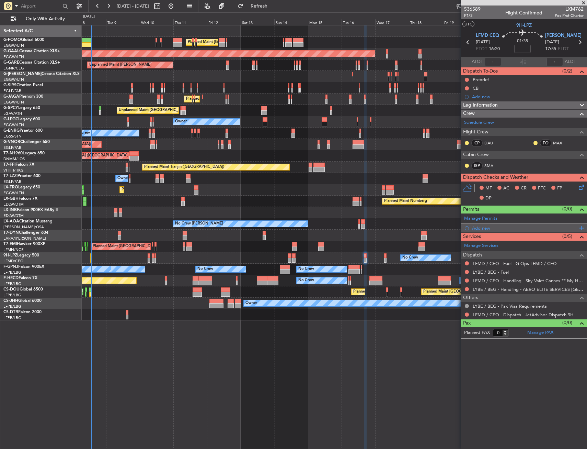
click at [482, 226] on div "Add new" at bounding box center [524, 228] width 105 height 6
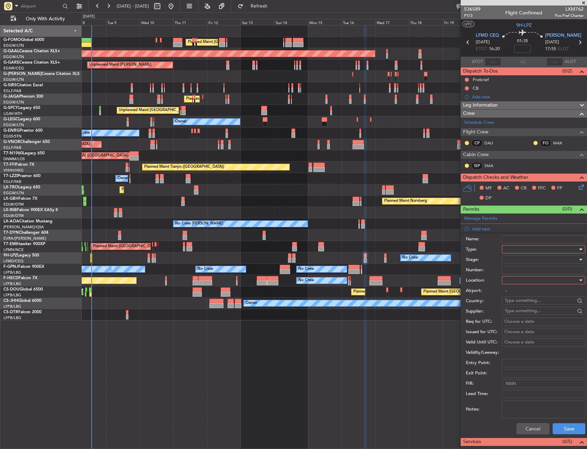
click at [542, 250] on div at bounding box center [541, 249] width 73 height 10
click at [527, 318] on span "Slot" at bounding box center [541, 315] width 72 height 10
click at [524, 283] on div at bounding box center [541, 280] width 73 height 10
click at [527, 294] on span "Departure" at bounding box center [541, 294] width 72 height 10
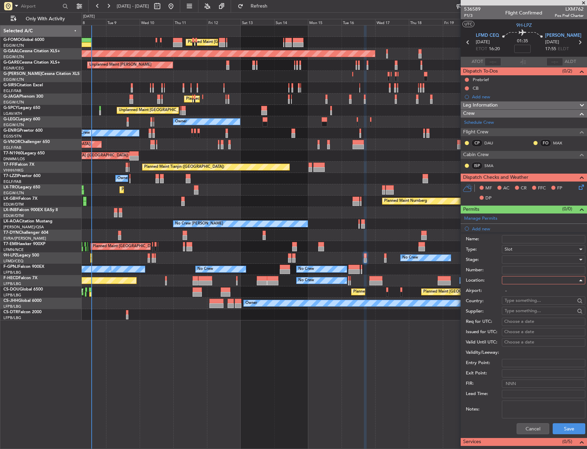
type input "LFMD / CEQ"
click at [559, 432] on button "Save" at bounding box center [569, 428] width 33 height 11
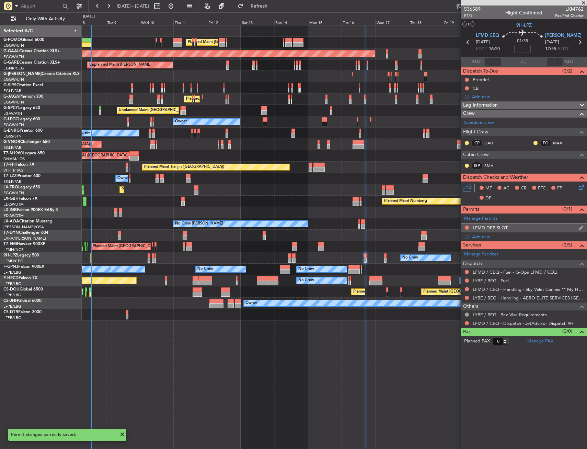
click at [527, 228] on div "LFMD DEP SLOT" at bounding box center [524, 228] width 126 height 9
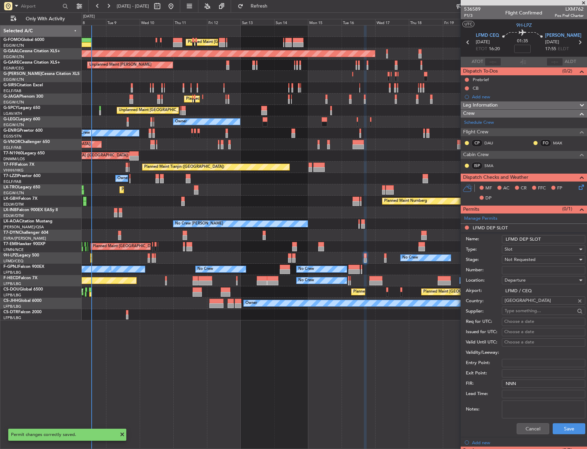
click at [561, 240] on input "LFMD DEP SLOT" at bounding box center [543, 239] width 83 height 8
type input "LFMD DEP SLOT 1610z"
click at [521, 261] on span "Not Requested" at bounding box center [520, 259] width 31 height 6
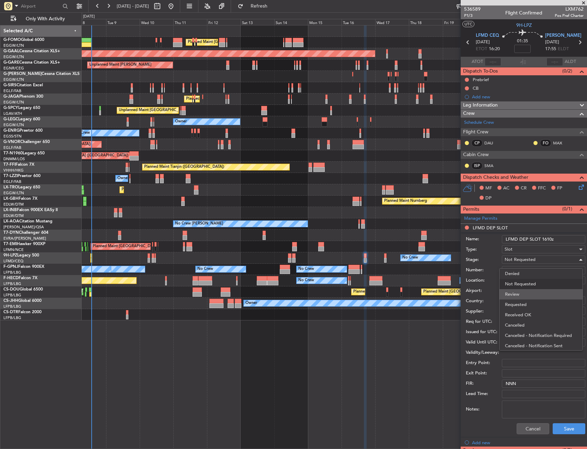
click at [528, 292] on span "Review" at bounding box center [541, 294] width 72 height 10
click at [525, 260] on div "Review" at bounding box center [541, 259] width 73 height 10
click at [531, 302] on span "Requested" at bounding box center [541, 304] width 72 height 10
click at [561, 424] on button "Save" at bounding box center [569, 428] width 33 height 11
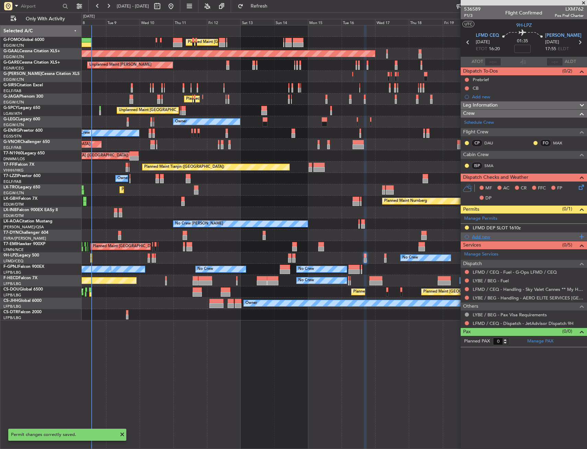
click at [485, 237] on div "Add new" at bounding box center [524, 237] width 105 height 6
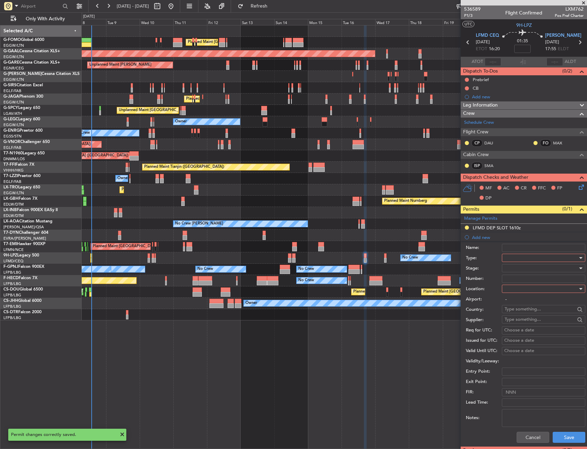
click at [509, 259] on div at bounding box center [541, 257] width 73 height 10
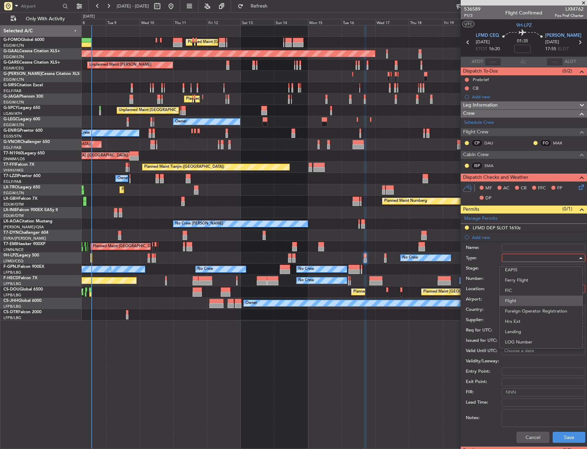
scroll to position [103, 0]
click at [513, 330] on span "Landing" at bounding box center [541, 333] width 72 height 10
drag, startPoint x: 513, startPoint y: 329, endPoint x: 512, endPoint y: 288, distance: 41.2
click at [512, 288] on div at bounding box center [541, 288] width 73 height 10
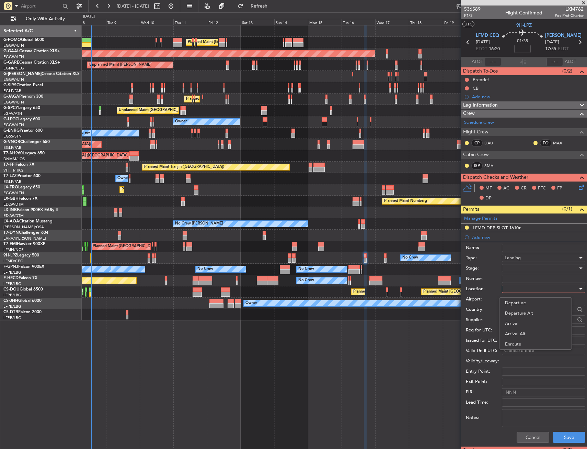
click at [512, 291] on div at bounding box center [293, 224] width 587 height 449
click at [513, 292] on div at bounding box center [541, 288] width 73 height 10
click at [516, 320] on span "Arrival" at bounding box center [541, 323] width 72 height 10
type input "LYBE / BEG"
click at [561, 435] on button "Save" at bounding box center [569, 436] width 33 height 11
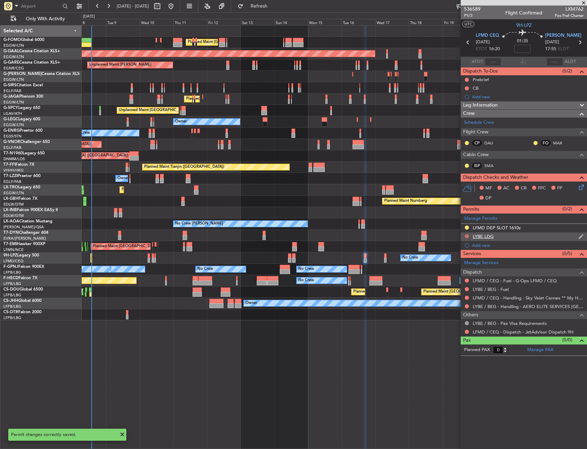
click at [468, 236] on button at bounding box center [467, 236] width 4 height 4
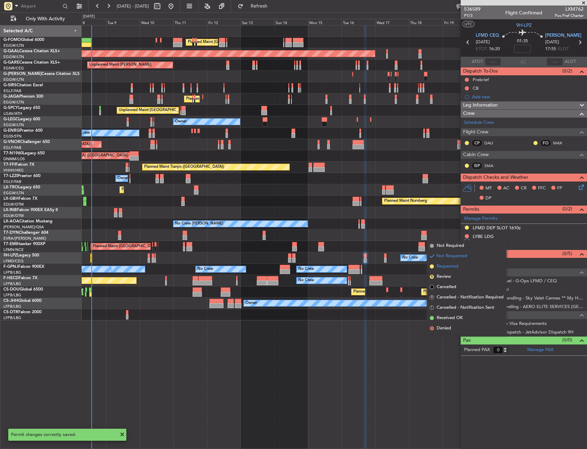
click at [461, 266] on li "Requested" at bounding box center [466, 266] width 79 height 10
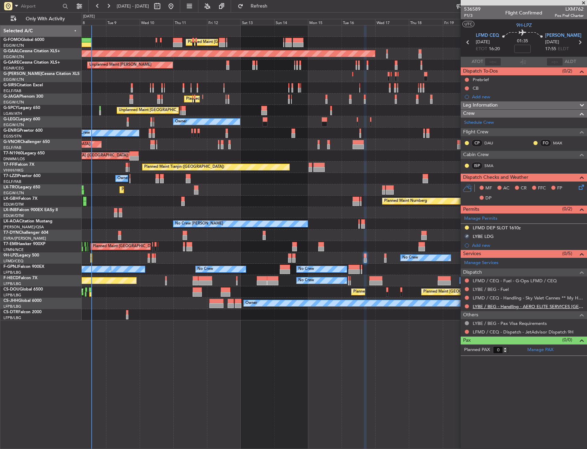
click at [495, 307] on link "LYBE / BEG - Handling - AERO ELITE SERVICES [GEOGRAPHIC_DATA]" at bounding box center [528, 306] width 111 height 6
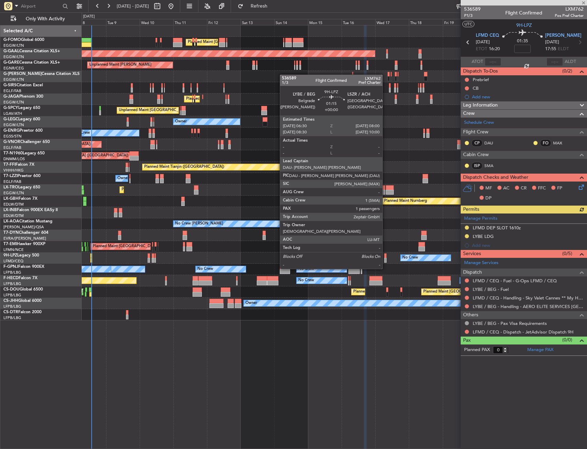
click at [386, 256] on div at bounding box center [385, 255] width 2 height 5
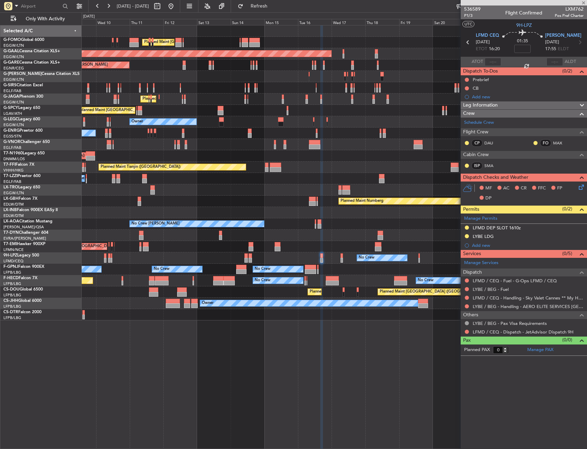
click at [358, 268] on div "No Crew No Crew No Crew No Crew No Crew" at bounding box center [334, 268] width 505 height 11
type input "1"
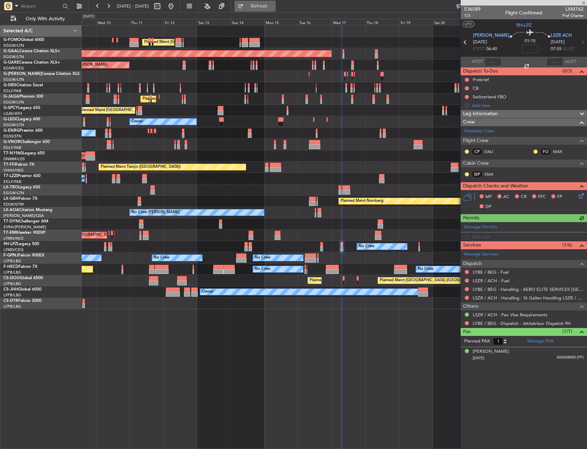
click at [276, 10] on button "Refresh" at bounding box center [255, 6] width 41 height 11
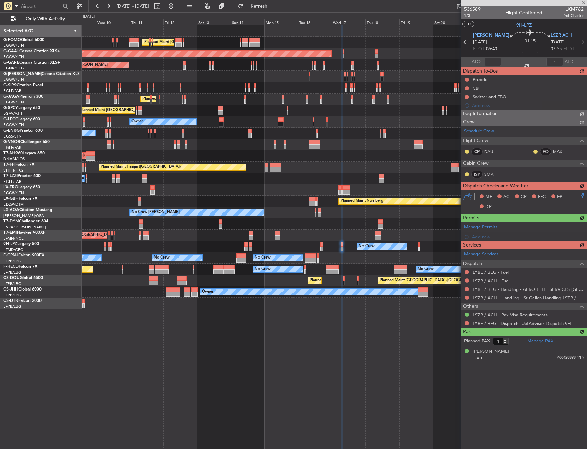
click at [485, 298] on div "Manage Services Dispatch LYBE / BEG - Fuel LSZR / ACH - Fuel LYBE / BEG - Handl…" at bounding box center [524, 288] width 126 height 78
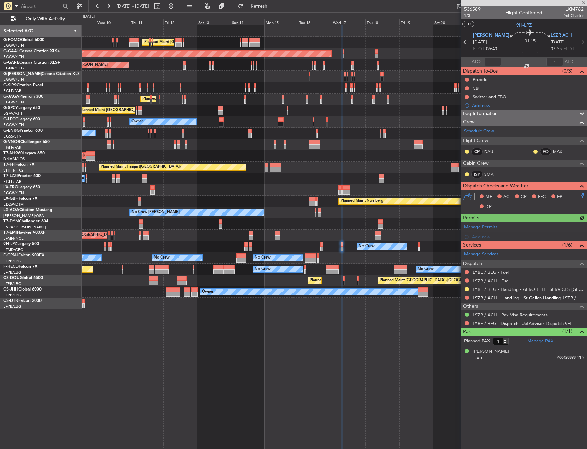
click at [488, 296] on link "LSZR / ACH - Handling - St Gallen Handling LSZR / ACH" at bounding box center [528, 298] width 111 height 6
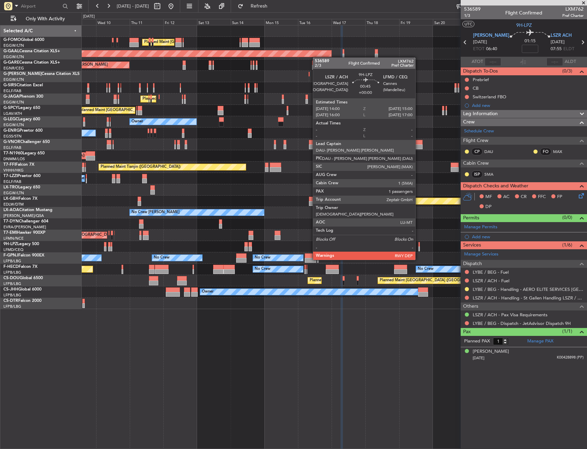
click at [419, 247] on div at bounding box center [420, 248] width 2 height 5
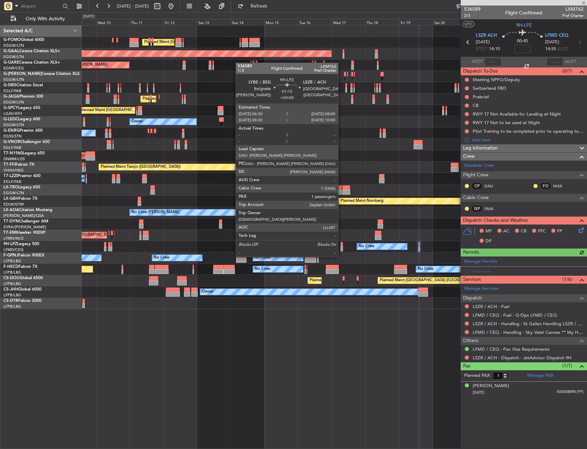
click at [341, 244] on div at bounding box center [342, 244] width 2 height 5
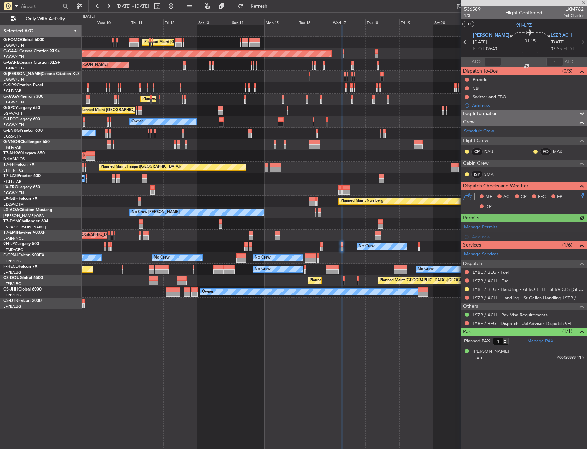
click at [560, 35] on span "LSZR ACH" at bounding box center [561, 35] width 21 height 7
click at [492, 235] on div "Add new" at bounding box center [524, 237] width 105 height 6
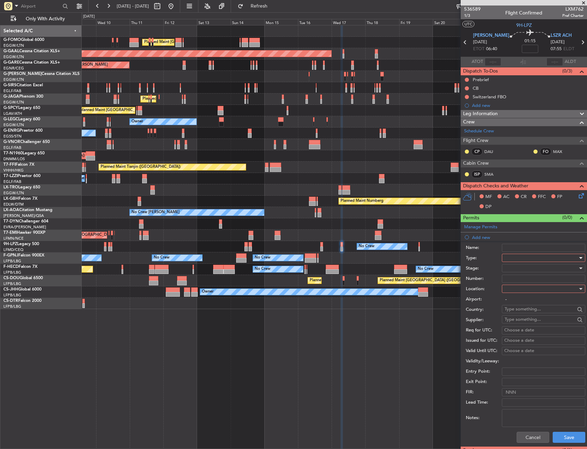
click at [516, 257] on div at bounding box center [541, 257] width 73 height 10
click at [516, 283] on span "Departure" at bounding box center [541, 285] width 72 height 10
click at [515, 290] on div at bounding box center [541, 288] width 73 height 10
click at [519, 306] on span "Departure" at bounding box center [541, 302] width 72 height 10
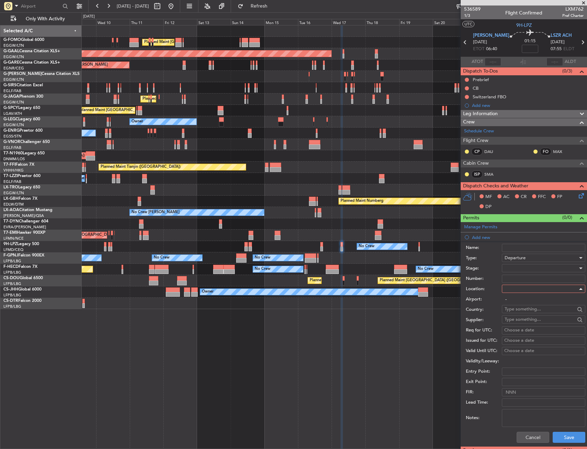
type input "LYBE / BEG"
click at [557, 442] on div "Cancel Save" at bounding box center [526, 437] width 120 height 18
click at [571, 437] on button "Save" at bounding box center [569, 436] width 33 height 11
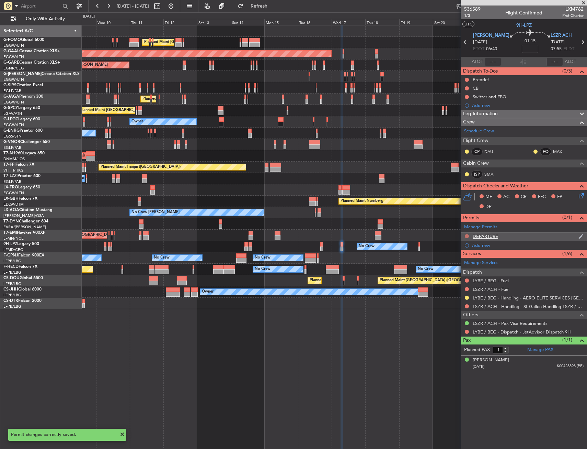
click at [468, 236] on button at bounding box center [467, 236] width 4 height 4
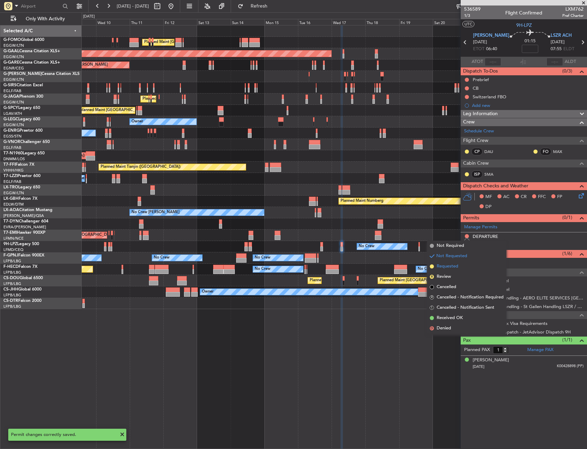
click at [437, 266] on span "Requested" at bounding box center [448, 266] width 22 height 7
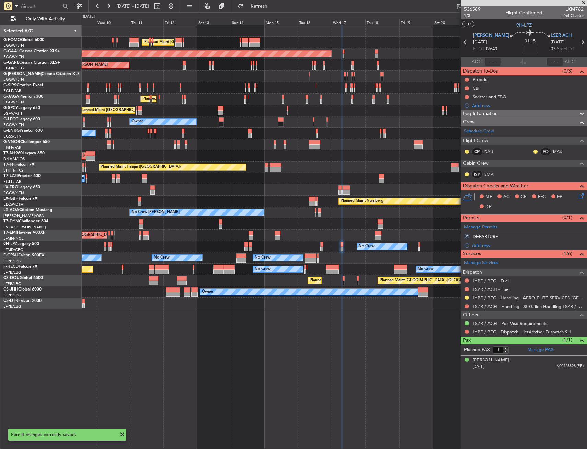
drag, startPoint x: 254, startPoint y: 3, endPoint x: 253, endPoint y: 7, distance: 4.0
click at [254, 3] on fb-refresh-button "Refresh" at bounding box center [255, 6] width 48 height 12
click at [259, 4] on button "Refresh" at bounding box center [255, 6] width 41 height 11
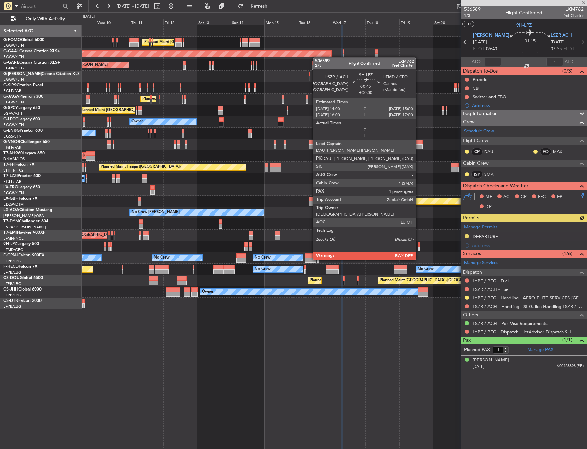
click at [419, 247] on div at bounding box center [420, 248] width 2 height 5
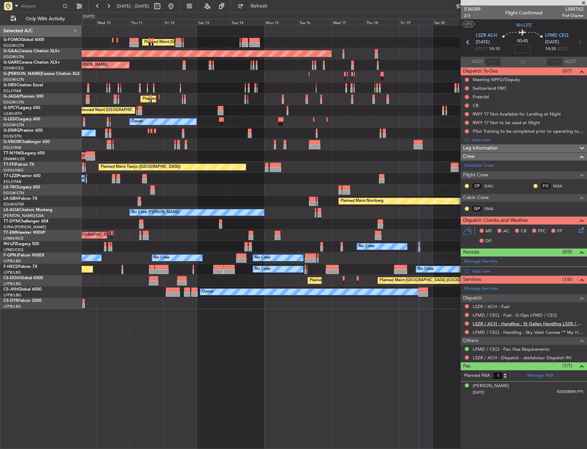
click at [484, 323] on link "LSZR / ACH - Handling - St Gallen Handling LSZR / ACH" at bounding box center [528, 324] width 111 height 6
click at [260, 10] on button "Refresh" at bounding box center [255, 6] width 41 height 11
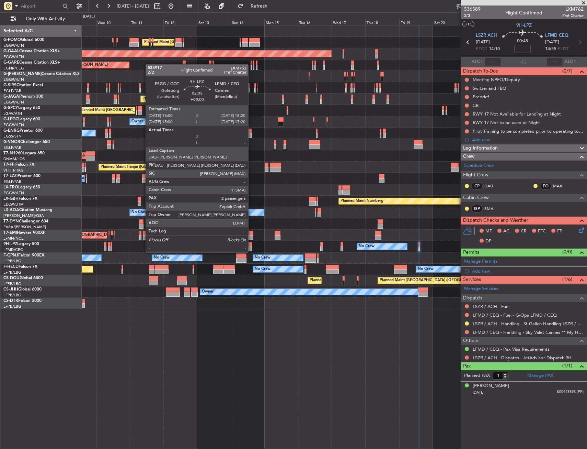
click at [251, 245] on div at bounding box center [250, 244] width 3 height 5
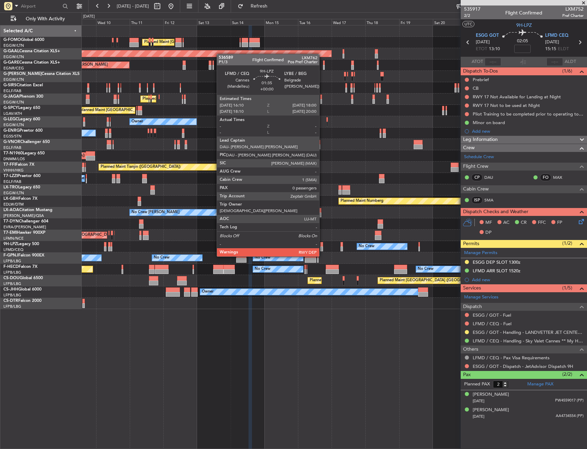
click at [323, 243] on div at bounding box center [322, 244] width 3 height 5
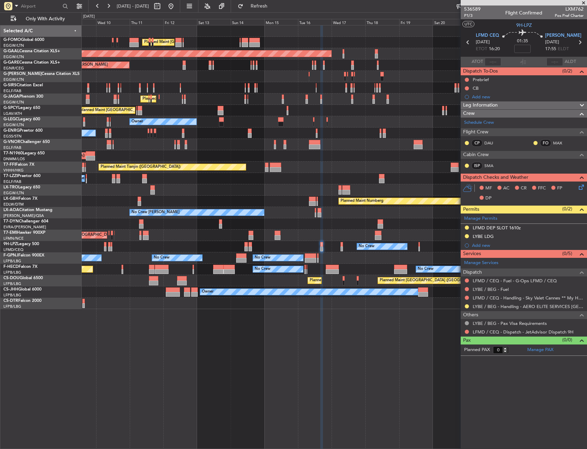
drag, startPoint x: 467, startPoint y: 297, endPoint x: 463, endPoint y: 302, distance: 6.1
click at [467, 297] on button at bounding box center [467, 297] width 4 height 4
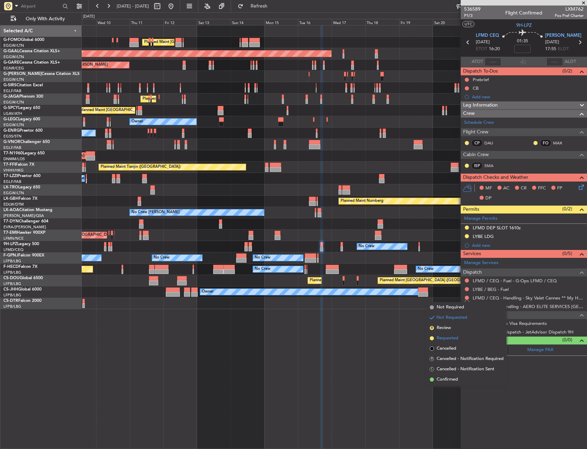
click at [446, 339] on span "Requested" at bounding box center [448, 338] width 22 height 7
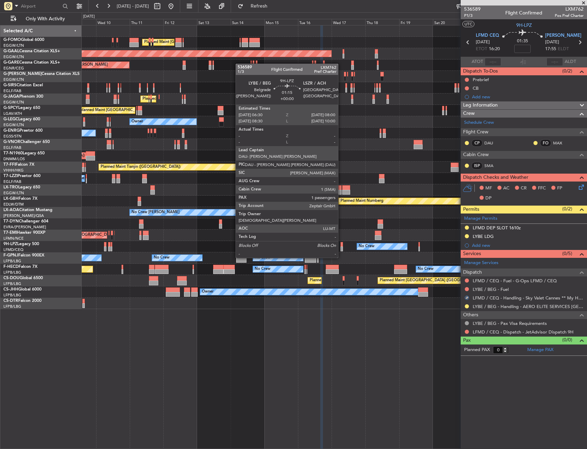
click at [341, 245] on div at bounding box center [342, 244] width 2 height 5
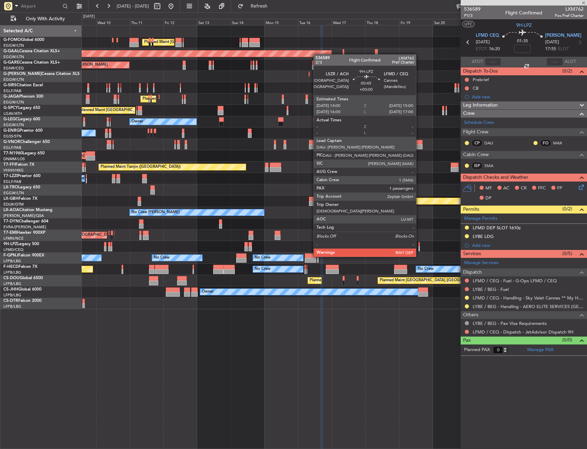
type input "1"
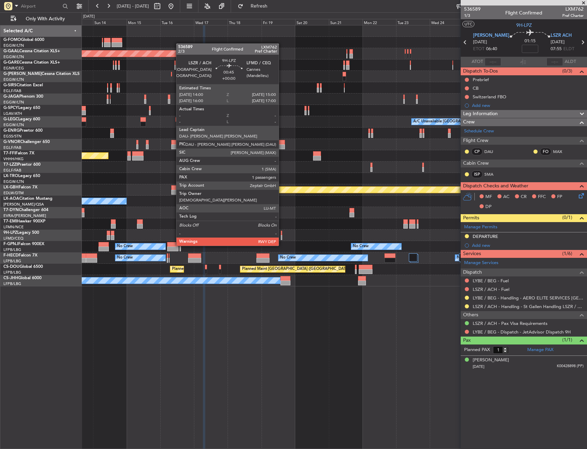
click at [282, 233] on div at bounding box center [282, 233] width 2 height 5
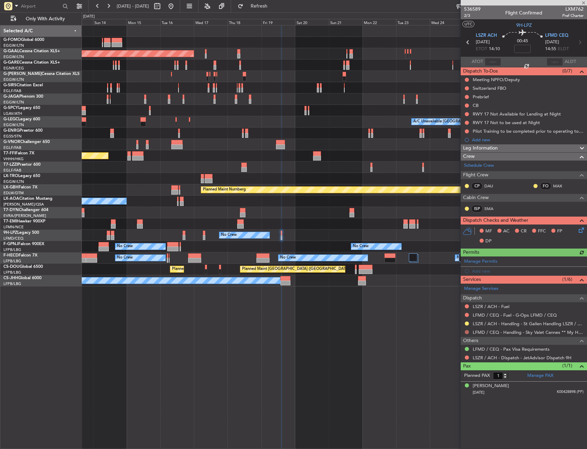
click at [468, 332] on button at bounding box center [467, 332] width 4 height 4
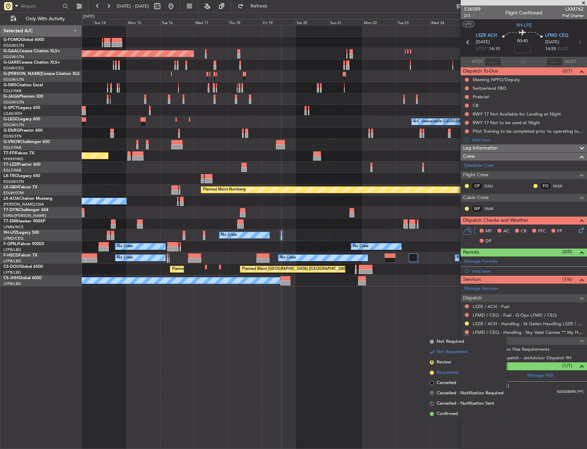
click at [447, 368] on li "Requested" at bounding box center [466, 372] width 79 height 10
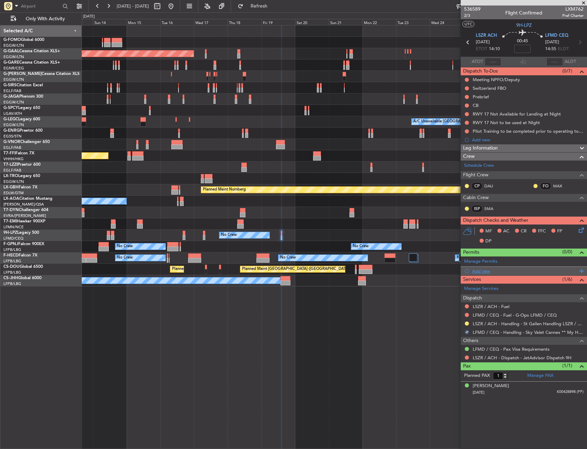
click at [476, 272] on div "Add new" at bounding box center [524, 271] width 105 height 6
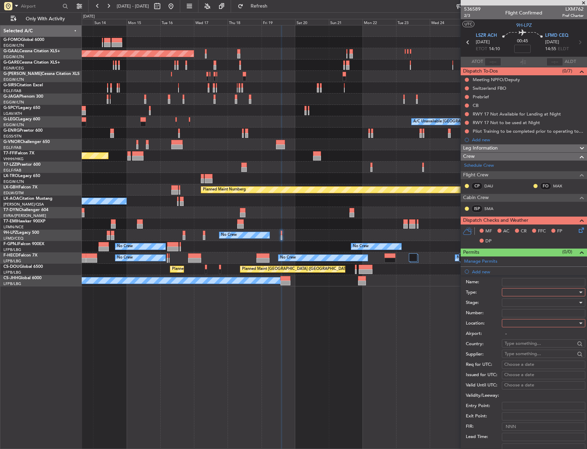
click at [515, 289] on div at bounding box center [541, 292] width 73 height 10
click at [509, 356] on span "Slot" at bounding box center [541, 357] width 72 height 10
click at [514, 322] on div at bounding box center [541, 323] width 73 height 10
click at [514, 352] on span "Arrival" at bounding box center [541, 357] width 72 height 10
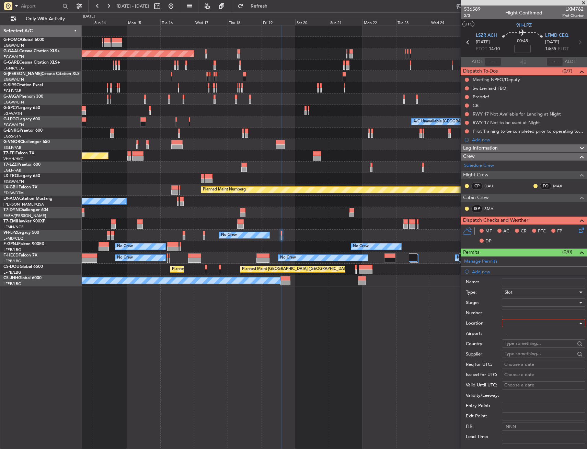
type input "LFMD / CEQ"
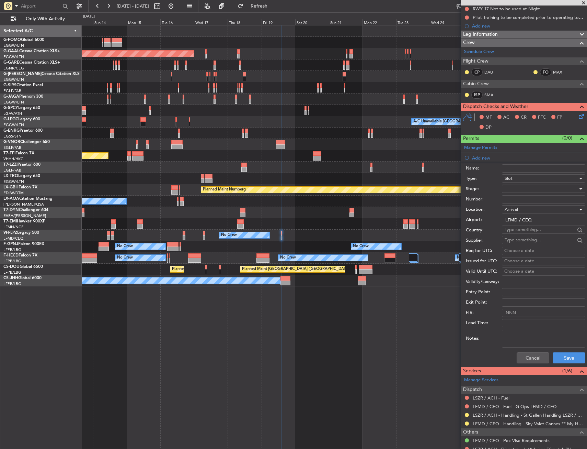
scroll to position [137, 0]
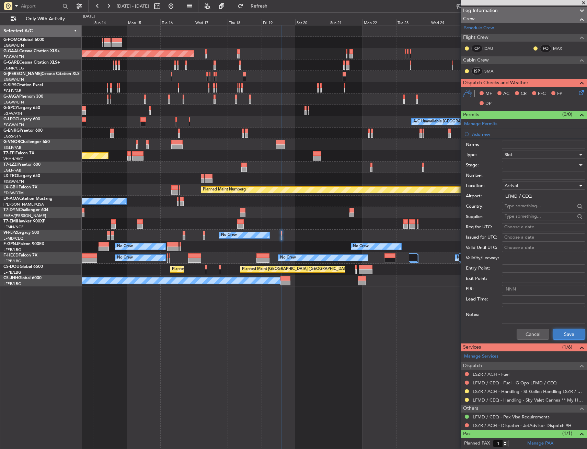
click at [561, 335] on button "Save" at bounding box center [569, 333] width 33 height 11
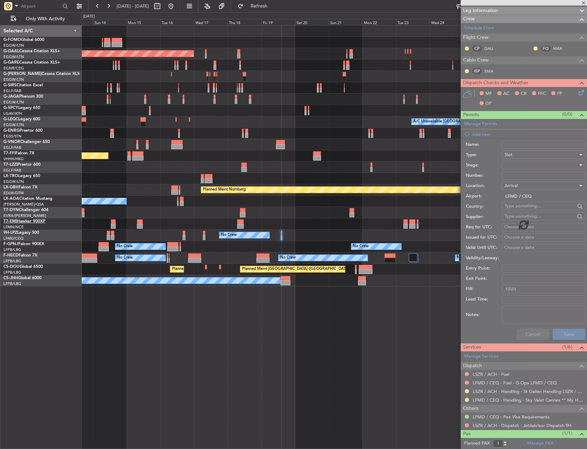
scroll to position [0, 0]
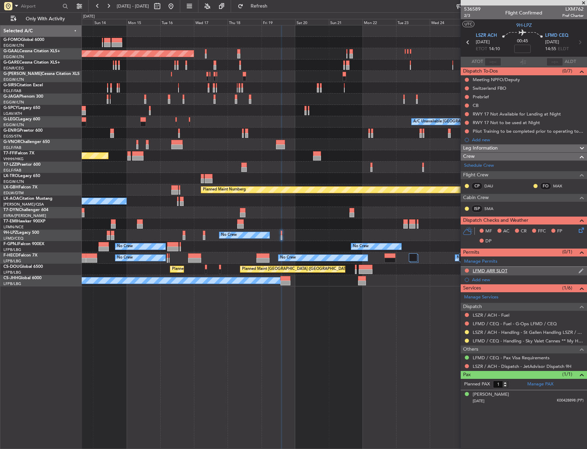
click at [535, 274] on div "LFMD ARR SLOT" at bounding box center [524, 271] width 126 height 9
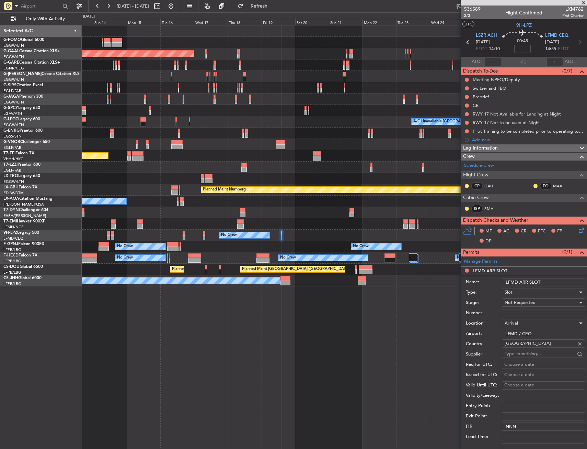
click at [558, 284] on input "LFMD ARR SLOT" at bounding box center [543, 282] width 83 height 8
type input "LFMD ARR SLOT 1500Z"
click at [547, 304] on div "Not Requested" at bounding box center [541, 302] width 73 height 10
click at [531, 343] on span "Requested" at bounding box center [541, 347] width 72 height 10
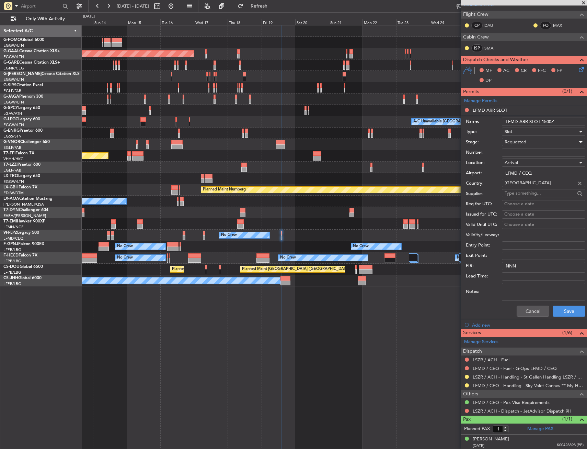
scroll to position [161, 0]
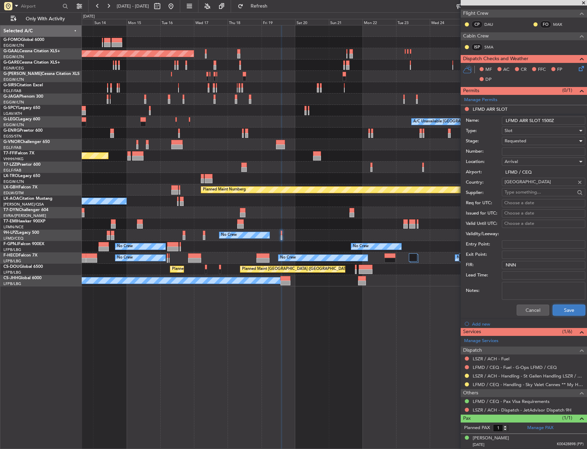
click at [561, 310] on button "Save" at bounding box center [569, 309] width 33 height 11
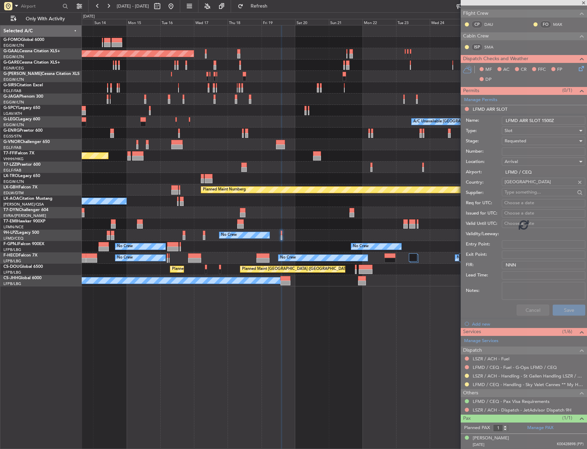
scroll to position [0, 0]
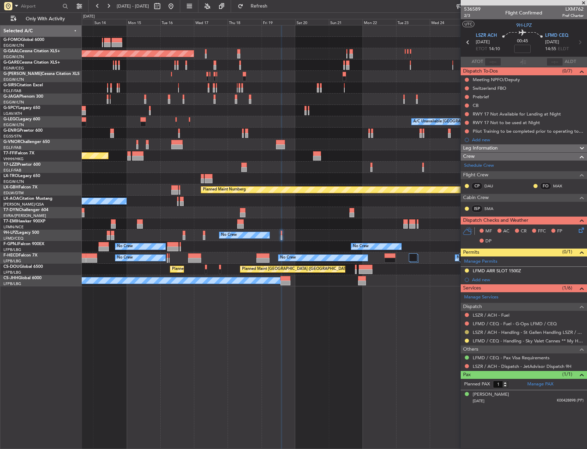
click at [468, 331] on button at bounding box center [467, 332] width 4 height 4
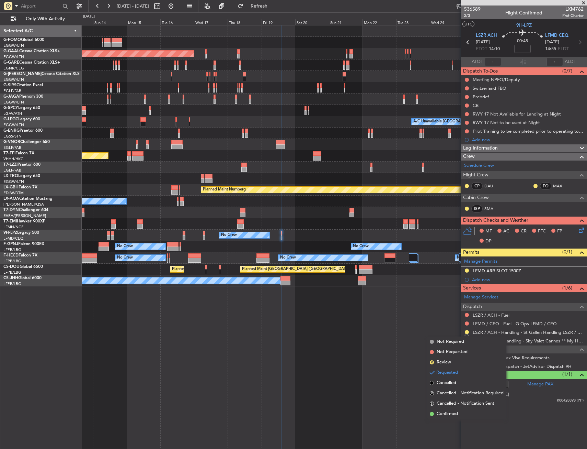
click at [447, 412] on span "Confirmed" at bounding box center [447, 413] width 21 height 7
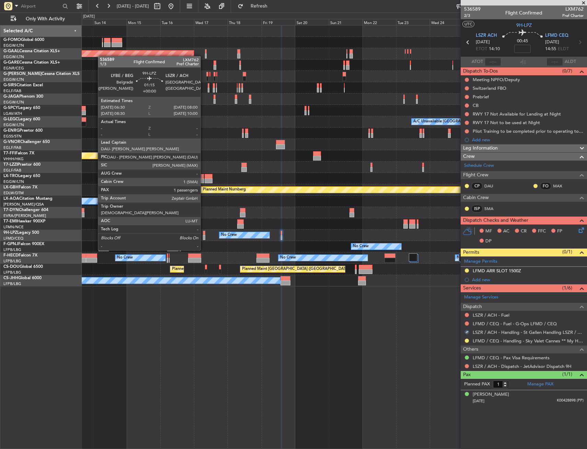
click at [204, 236] on div at bounding box center [204, 237] width 2 height 5
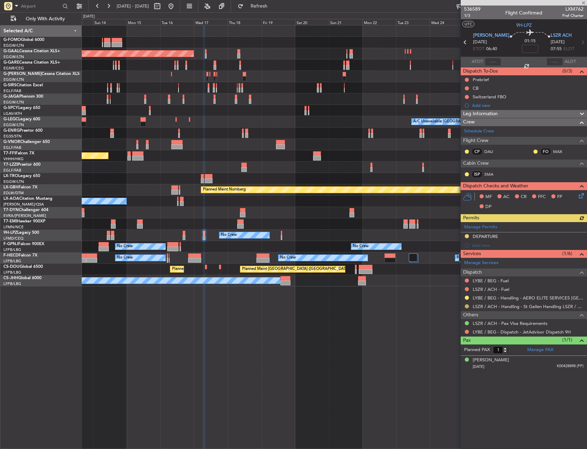
click at [468, 305] on button at bounding box center [467, 306] width 4 height 4
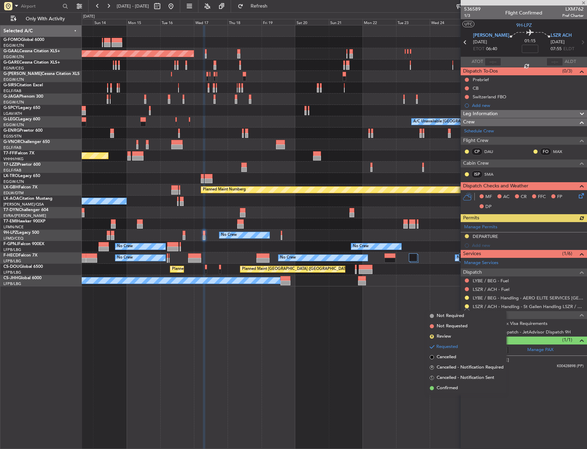
click at [436, 386] on li "Confirmed" at bounding box center [466, 388] width 79 height 10
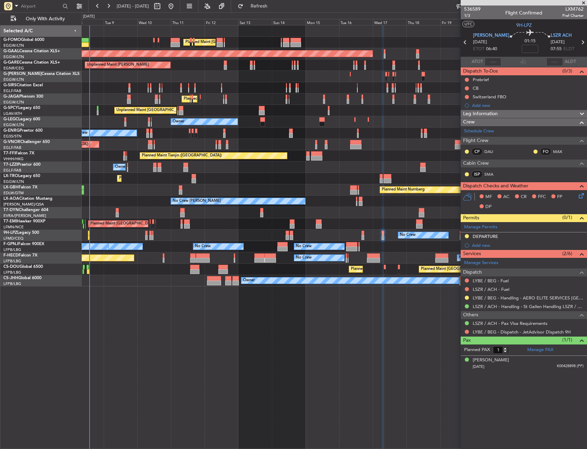
click at [368, 179] on div "Planned Maint [GEOGRAPHIC_DATA] ([GEOGRAPHIC_DATA]) Planned Maint [GEOGRAPHIC_D…" at bounding box center [334, 155] width 505 height 261
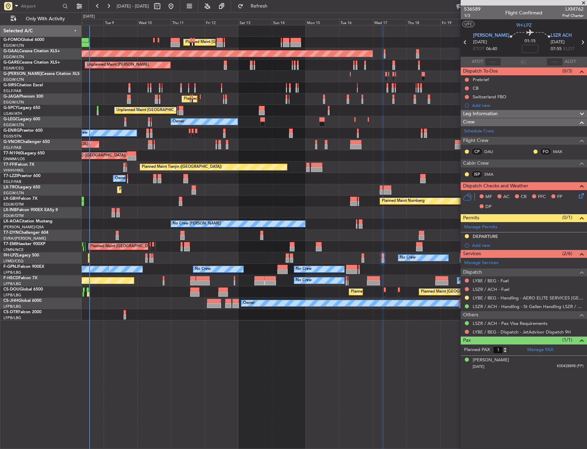
click at [258, 195] on div "Planned Maint [GEOGRAPHIC_DATA] ([GEOGRAPHIC_DATA]) Planned Maint [GEOGRAPHIC_D…" at bounding box center [334, 172] width 505 height 295
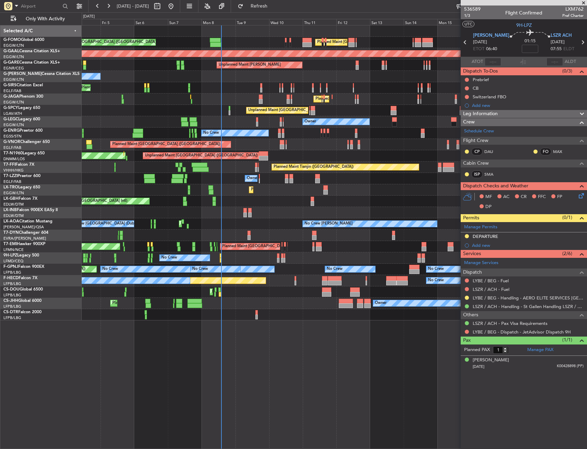
click at [265, 200] on div "Planned Maint Nurnberg Planned Maint [GEOGRAPHIC_DATA] ([GEOGRAPHIC_DATA])" at bounding box center [334, 200] width 505 height 11
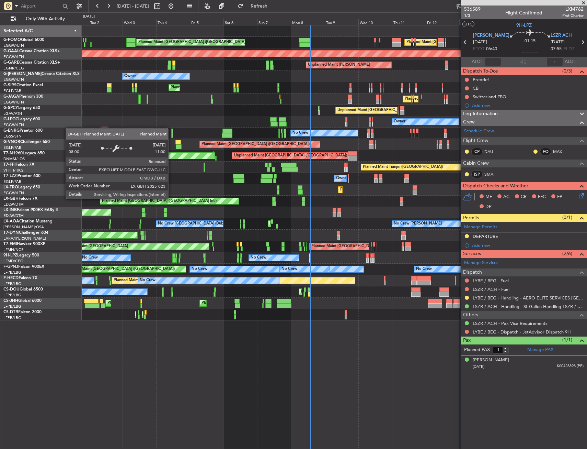
click at [224, 199] on div "Planned Maint [GEOGRAPHIC_DATA] ([GEOGRAPHIC_DATA] Intl)" at bounding box center [169, 201] width 138 height 6
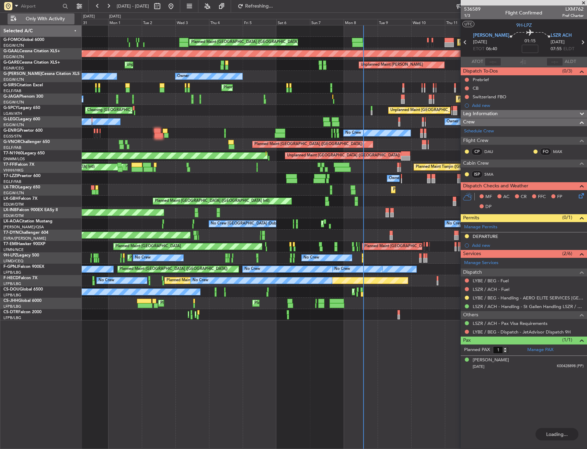
click at [41, 13] on button "Only With Activity" at bounding box center [41, 18] width 67 height 11
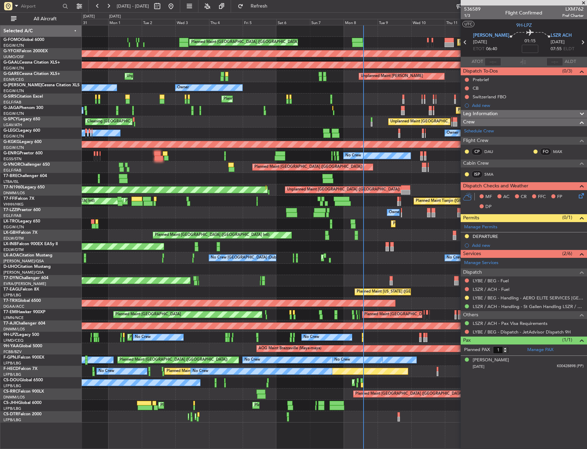
click at [228, 284] on div "AOG Maint Riga (Riga Intl)" at bounding box center [334, 280] width 505 height 11
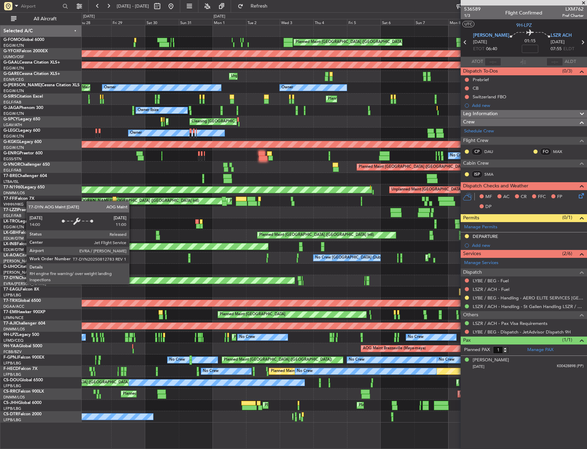
click at [186, 282] on div "AOG Maint Riga (Riga Intl)" at bounding box center [334, 280] width 505 height 11
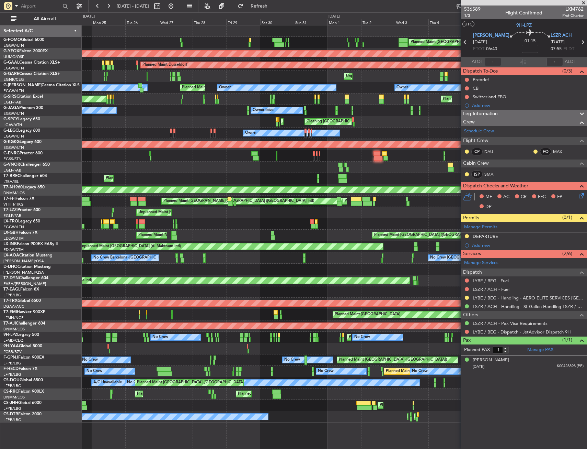
click at [176, 284] on div "AOG Maint Riga (Riga Intl) Planned Maint [GEOGRAPHIC_DATA]-[GEOGRAPHIC_DATA]" at bounding box center [334, 280] width 505 height 11
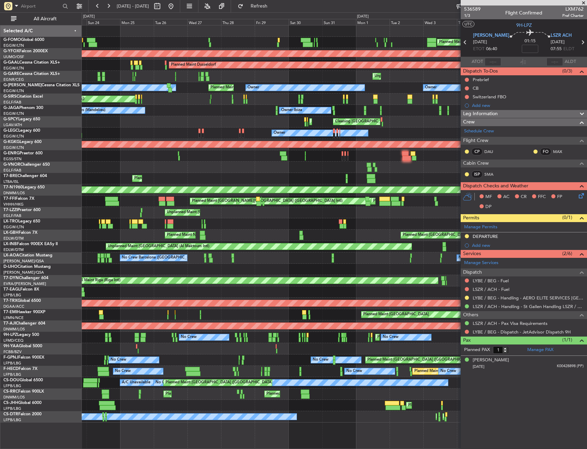
click at [194, 286] on div "AOG Maint Riga (Riga Intl) Planned Maint [GEOGRAPHIC_DATA]-[GEOGRAPHIC_DATA]" at bounding box center [334, 280] width 505 height 11
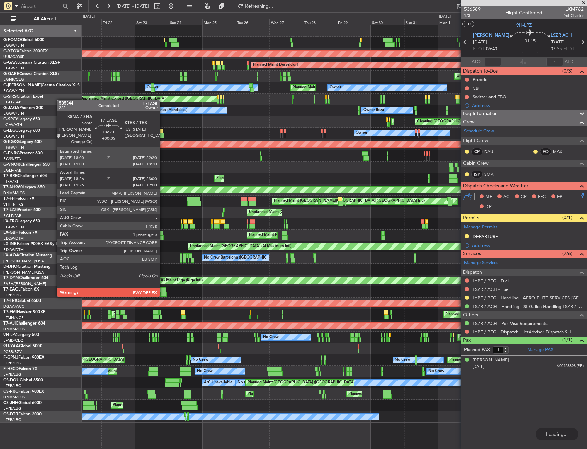
click at [163, 290] on div at bounding box center [163, 289] width 6 height 5
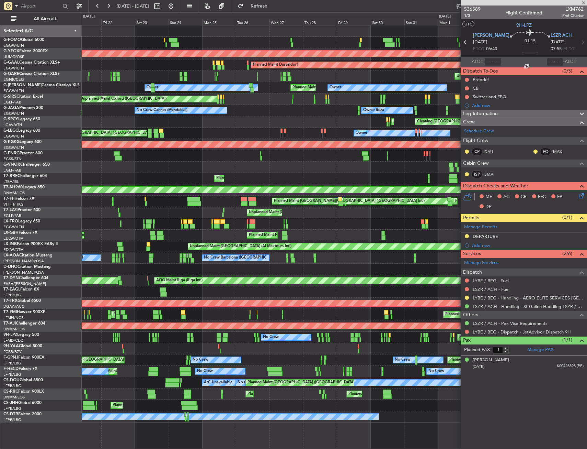
type input "+00:05"
type input "18:26"
type input "23:00"
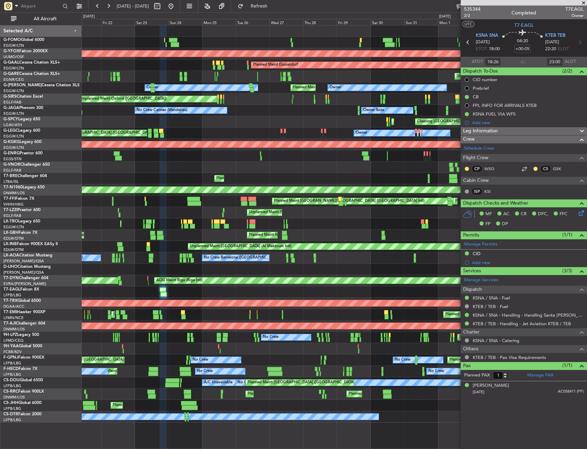
click at [172, 96] on div "Planned Maint [GEOGRAPHIC_DATA] ([GEOGRAPHIC_DATA]) AOG Maint Ostafyevo Planned…" at bounding box center [334, 223] width 505 height 397
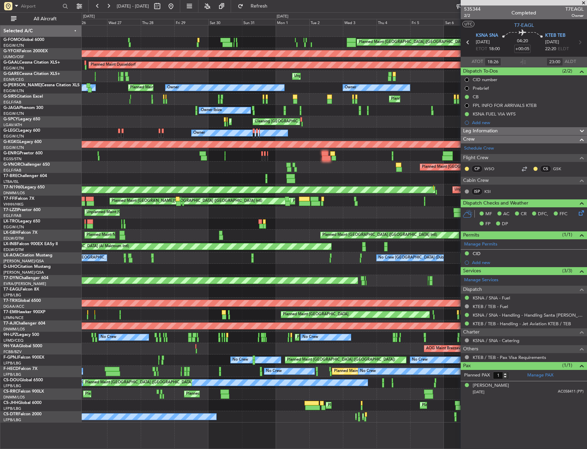
click at [214, 106] on div "Planned Maint [GEOGRAPHIC_DATA] ([GEOGRAPHIC_DATA]) Planned Maint [GEOGRAPHIC_D…" at bounding box center [334, 223] width 505 height 397
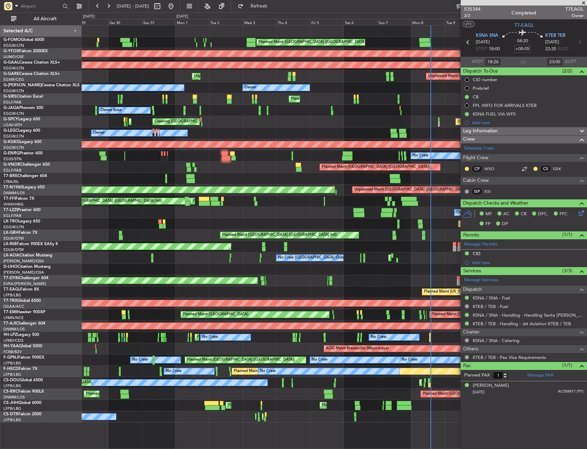
click at [214, 114] on div "Owner Ibiza Planned Maint [GEOGRAPHIC_DATA] ([GEOGRAPHIC_DATA]) No Crew Cannes …" at bounding box center [334, 110] width 505 height 11
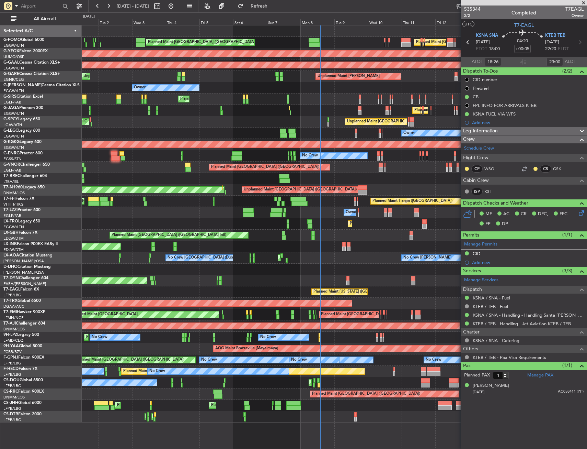
click at [215, 115] on div "Planned Maint [GEOGRAPHIC_DATA] ([GEOGRAPHIC_DATA]) Owner Ibiza" at bounding box center [334, 110] width 505 height 11
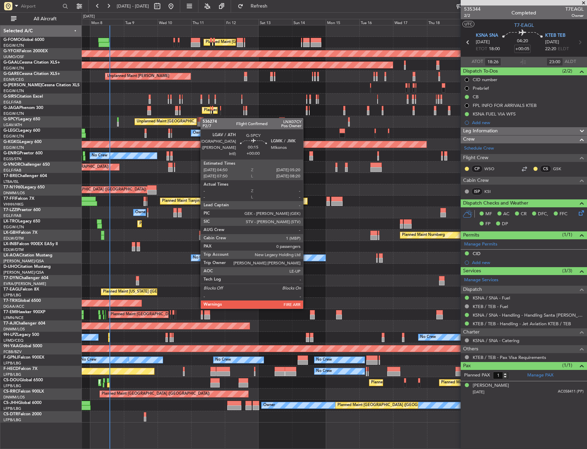
click at [195, 118] on div "Planned Maint [GEOGRAPHIC_DATA] ([GEOGRAPHIC_DATA]) Planned Maint [GEOGRAPHIC_D…" at bounding box center [334, 223] width 505 height 397
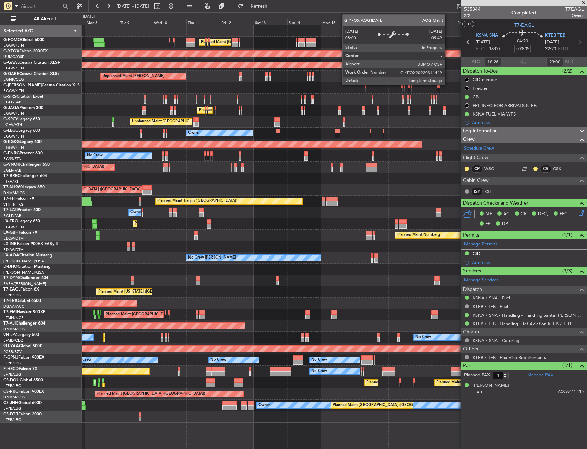
type input "11:26"
type input "19:00"
type input "18:26"
type input "23:00"
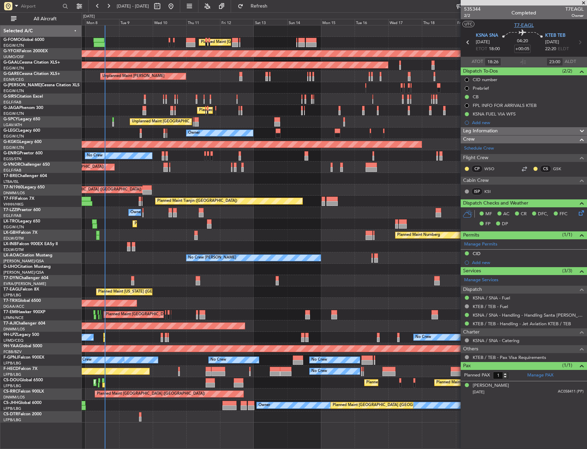
click at [519, 24] on span "T7-EAGL" at bounding box center [525, 25] width 20 height 7
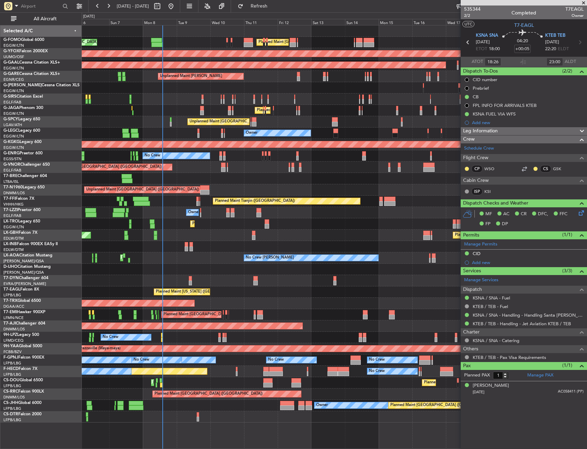
click at [223, 205] on div "Planned Maint London (Luton) Planned Maint London (Luton) AOG Maint Ostafyevo P…" at bounding box center [334, 223] width 505 height 397
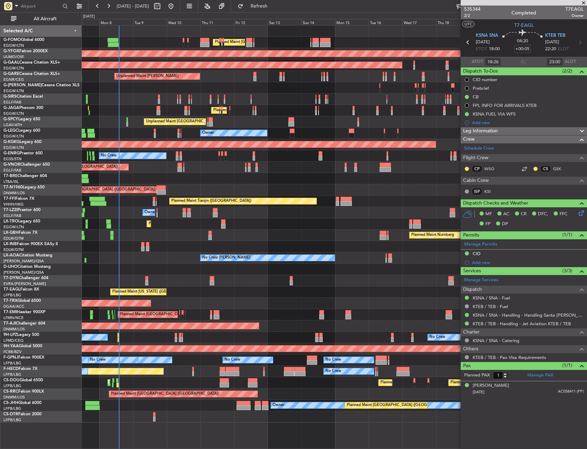
click at [243, 277] on div "Planned Maint London (Luton) Planned Maint London (Luton) AOG Maint Ostafyevo P…" at bounding box center [334, 223] width 505 height 397
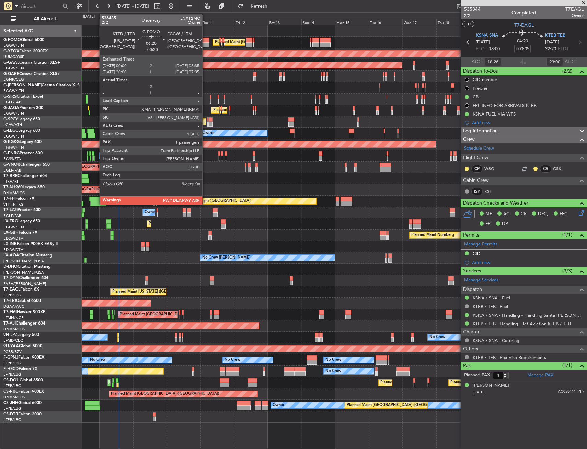
click at [205, 38] on div at bounding box center [204, 40] width 9 height 5
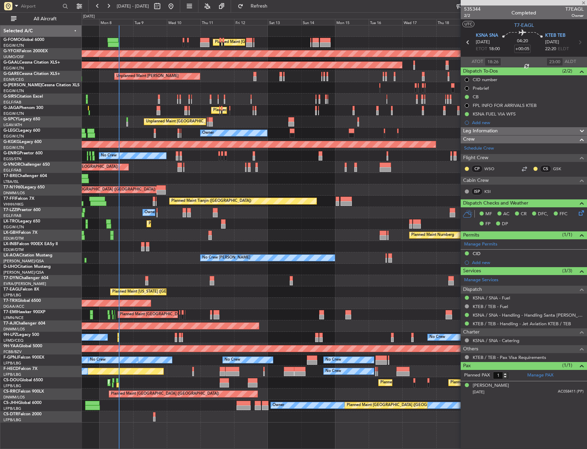
type input "+00:20"
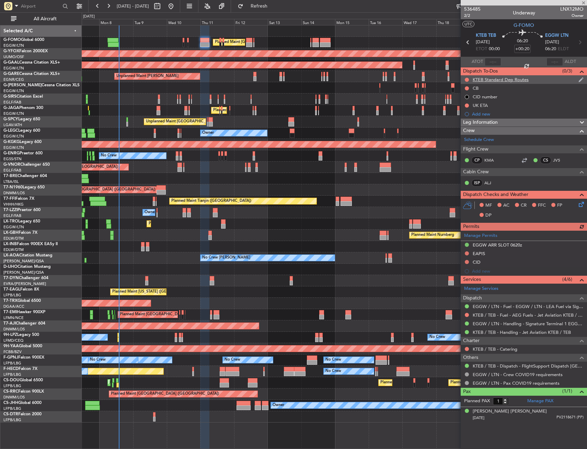
click at [542, 79] on div "KTEB Standard Dep Routes" at bounding box center [524, 79] width 126 height 9
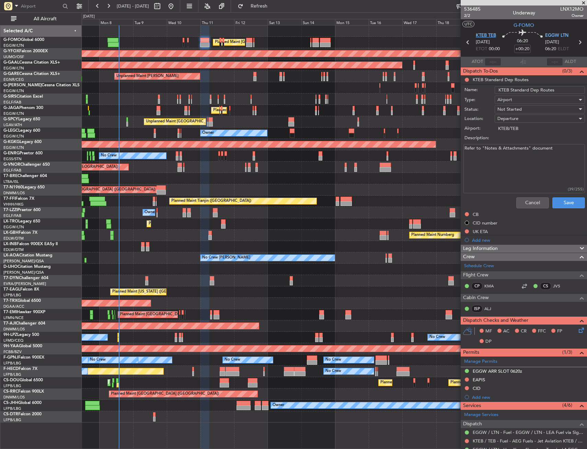
click at [485, 33] on span "KTEB TEB" at bounding box center [486, 35] width 20 height 7
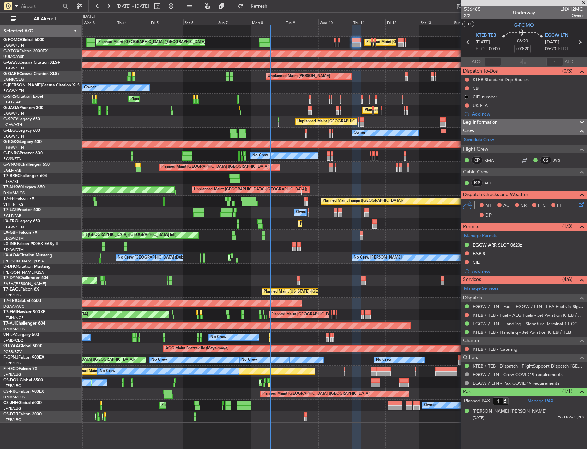
click at [316, 258] on div "No Crew Chester Planned Maint Paris (Le Bourget) No Crew Dublin (Dublin Intl)" at bounding box center [334, 257] width 505 height 11
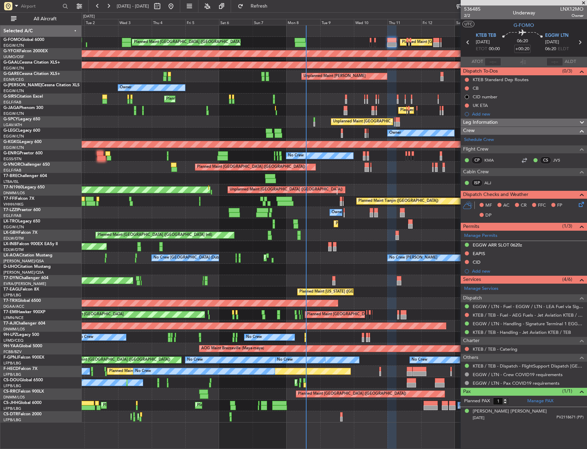
click at [312, 259] on div "No Crew Chester Planned Maint Paris (Le Bourget) No Crew Dublin (Dublin Intl)" at bounding box center [334, 257] width 505 height 11
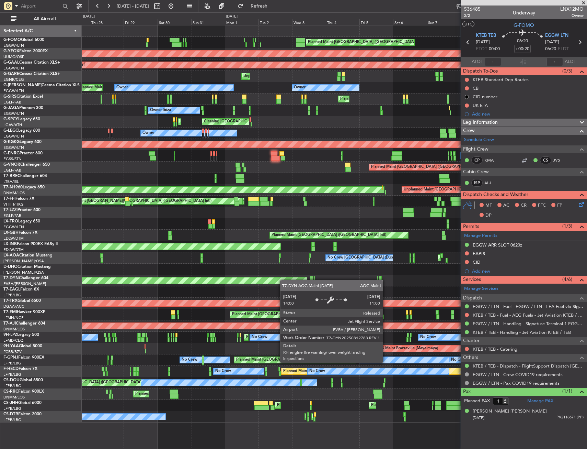
click at [304, 281] on div "Planned Maint London (Luton) Planned Maint London (Luton) AOG Maint Ostafyevo P…" at bounding box center [334, 223] width 505 height 397
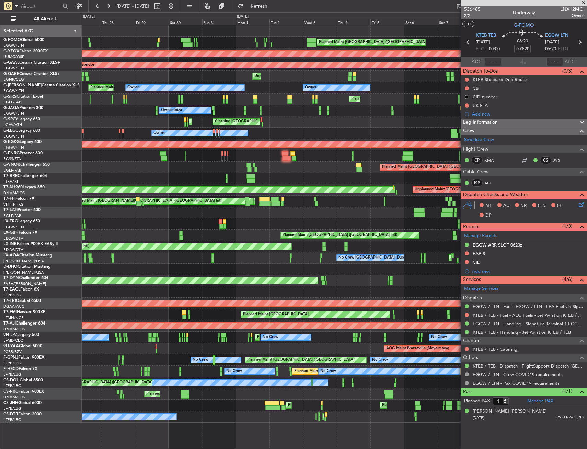
click at [256, 290] on div "Planned Maint [US_STATE] ([GEOGRAPHIC_DATA])" at bounding box center [334, 291] width 505 height 11
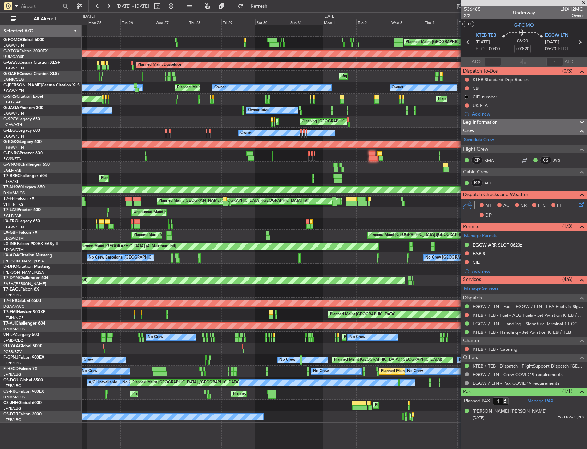
click at [293, 284] on div "Planned Maint London (Luton) Planned Maint London (Luton) AOG Maint Ostafyevo P…" at bounding box center [334, 223] width 505 height 397
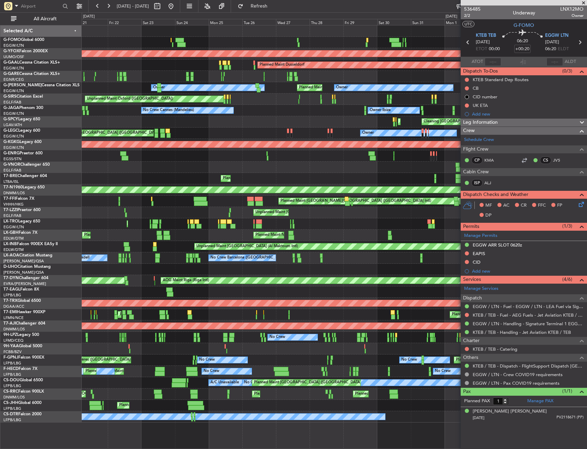
click at [228, 286] on div "Planned Maint London (Luton) AOG Maint Ostafyevo Planned Maint Dusseldorf Unpla…" at bounding box center [334, 223] width 505 height 397
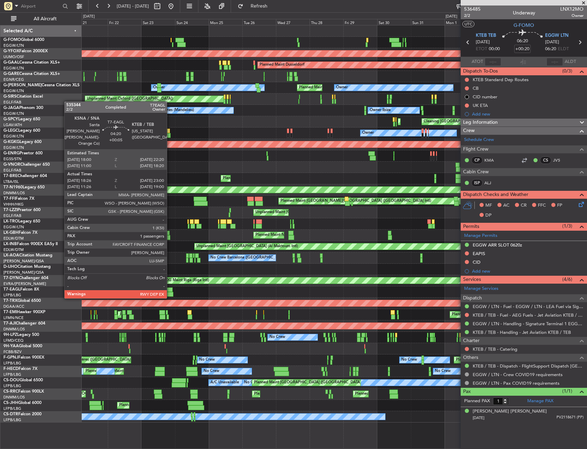
click at [170, 291] on div at bounding box center [169, 289] width 6 height 5
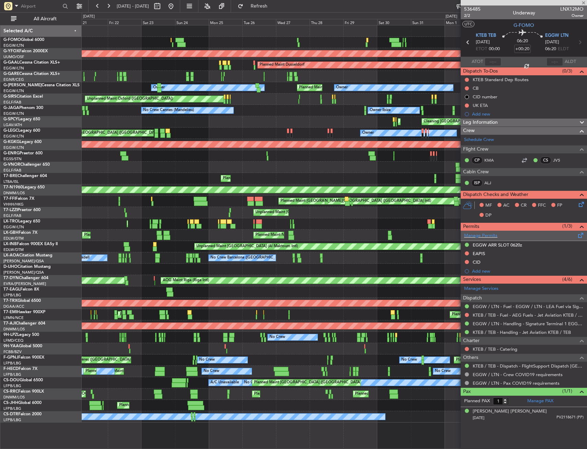
type input "+00:05"
type input "18:26"
type input "23:00"
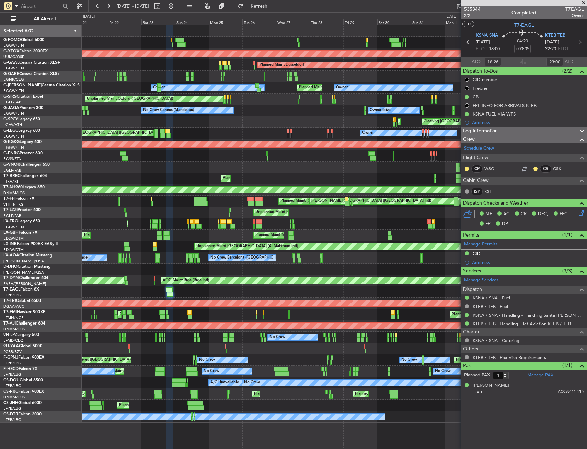
drag, startPoint x: 57, startPoint y: 15, endPoint x: 114, endPoint y: 26, distance: 58.3
click at [57, 15] on button "All Aircraft" at bounding box center [41, 18] width 67 height 11
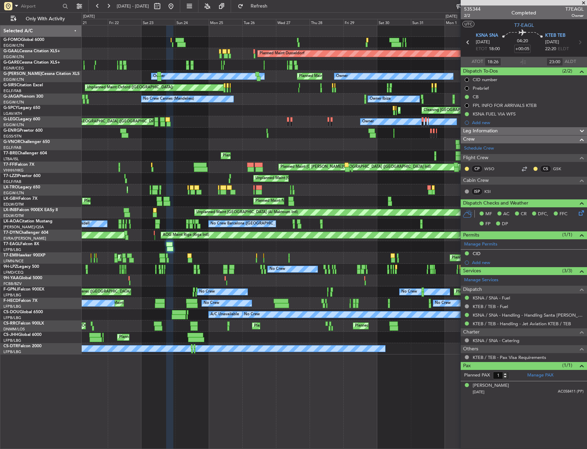
click at [163, 120] on div "Planned Maint London (Luton) Planned Maint Dusseldorf Unplanned Maint Chester U…" at bounding box center [334, 189] width 505 height 329
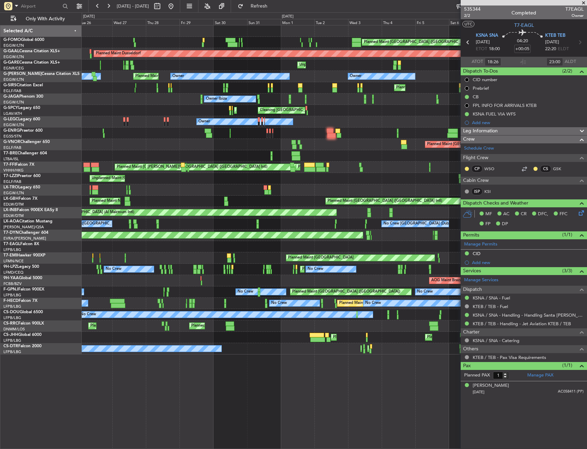
click at [182, 177] on div "Planned Maint London (Luton) Planned Maint London (Luton) Planned Maint Dusseld…" at bounding box center [334, 189] width 505 height 329
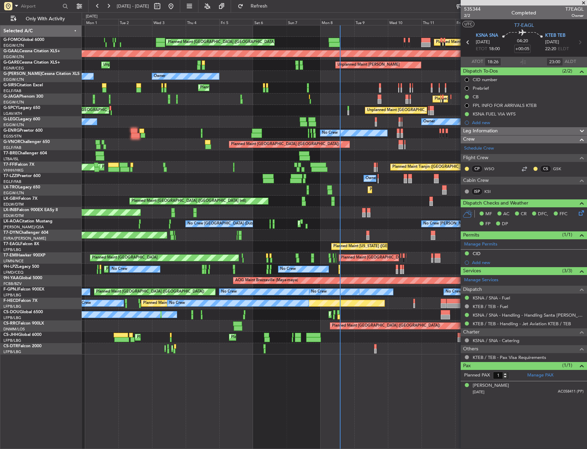
click at [155, 210] on div "Planned Maint London (Luton) Planned Maint London (Luton) Planned Maint Dusseld…" at bounding box center [334, 189] width 505 height 329
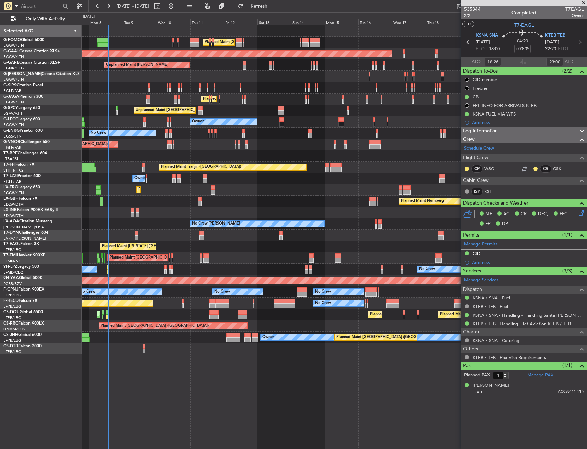
click at [216, 198] on div "Planned Maint London (Luton) Planned Maint London (Luton) Planned Maint Dusseld…" at bounding box center [334, 189] width 505 height 329
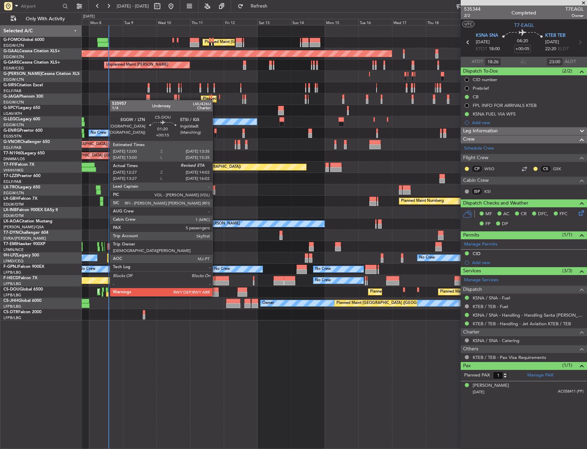
click at [106, 289] on div at bounding box center [107, 289] width 2 height 5
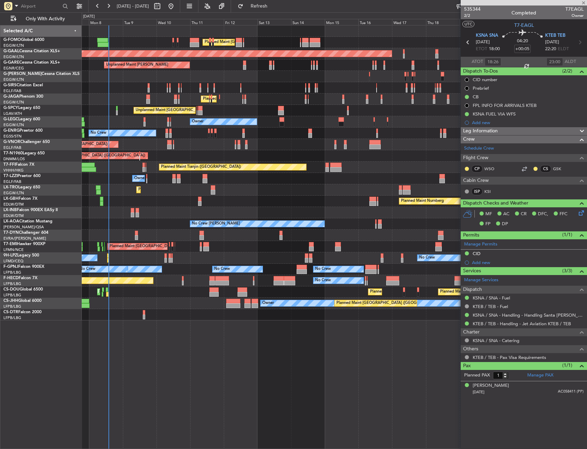
type input "+00:15"
type input "12:37"
type input "5"
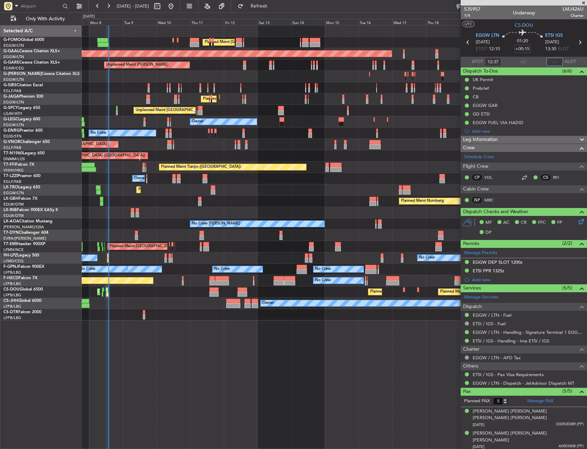
click at [549, 62] on input "text" at bounding box center [555, 62] width 16 height 8
click at [545, 23] on section "UTC CS-DOU" at bounding box center [524, 24] width 126 height 10
type input "13:58"
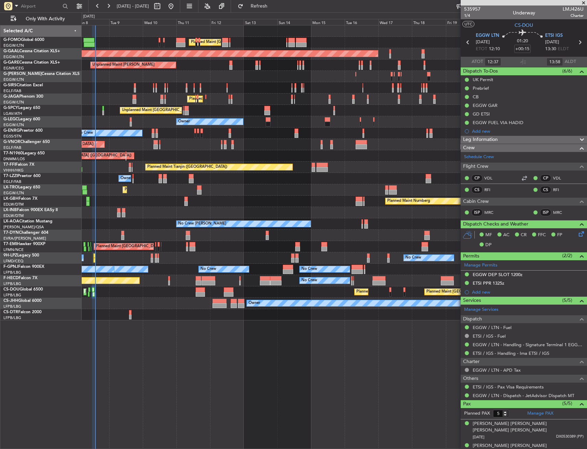
click at [128, 188] on div "Planned Maint [GEOGRAPHIC_DATA] ([GEOGRAPHIC_DATA]) Planned Maint [GEOGRAPHIC_D…" at bounding box center [334, 172] width 505 height 295
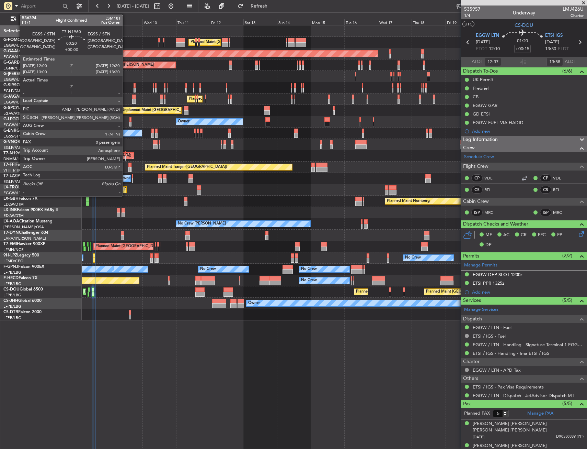
click at [126, 155] on div at bounding box center [125, 153] width 1 height 5
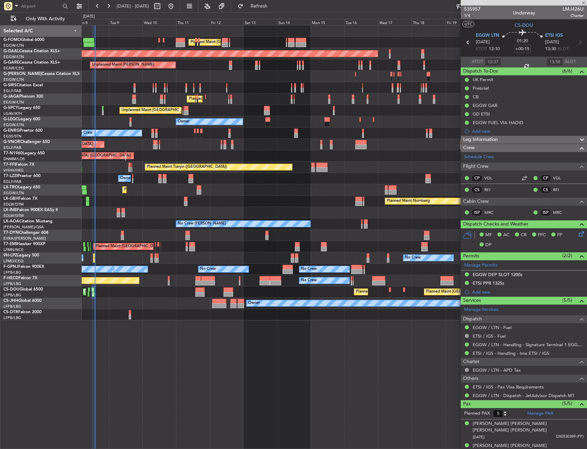
type input "0"
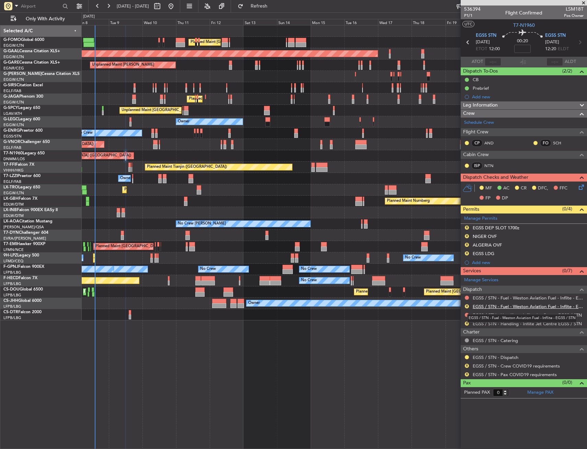
click at [486, 305] on link "EGSS / STN - Fuel - Weston Aviation Fuel - Inflite - EGSS / STN" at bounding box center [528, 306] width 111 height 6
click at [467, 236] on button "R" at bounding box center [467, 236] width 4 height 4
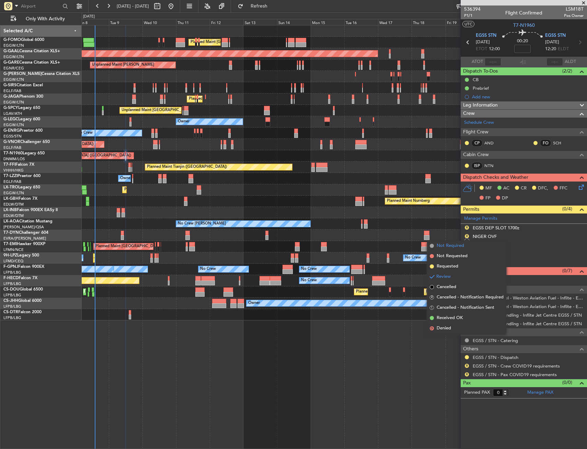
click at [449, 244] on span "Not Required" at bounding box center [450, 245] width 27 height 7
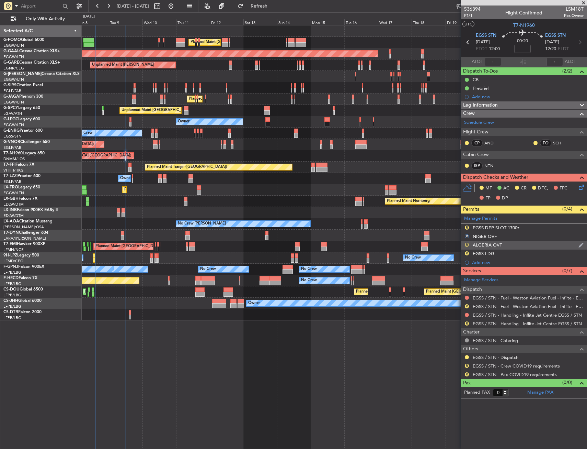
click at [467, 246] on button "R" at bounding box center [467, 245] width 4 height 4
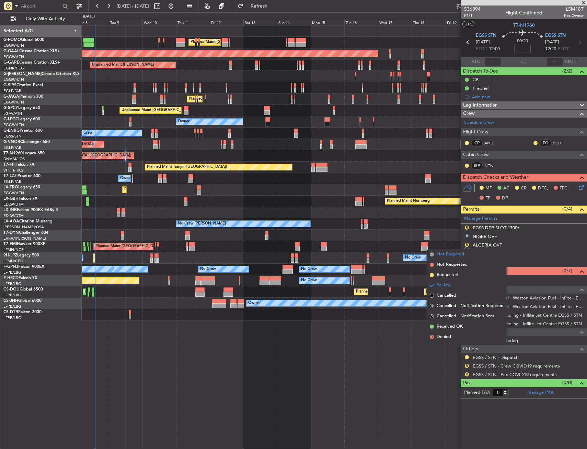
click at [456, 251] on span "Not Required" at bounding box center [450, 254] width 27 height 7
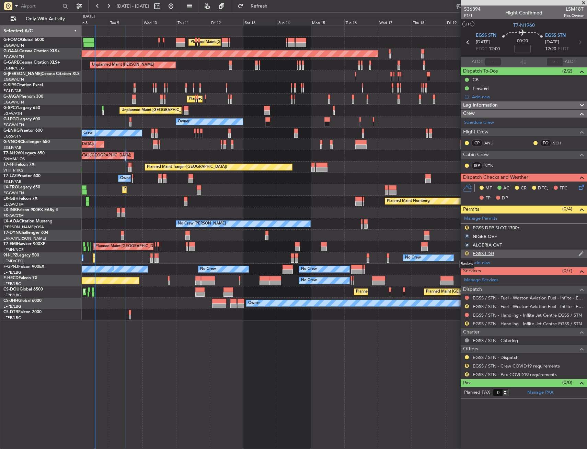
click at [466, 253] on button "R" at bounding box center [467, 253] width 4 height 4
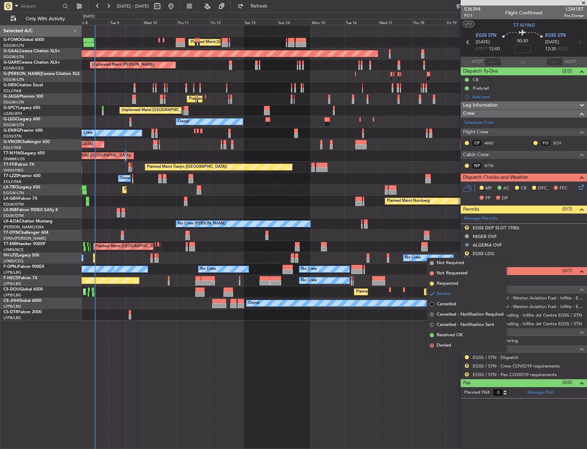
click at [406, 244] on div "Planned Maint Zurich Planned Maint Zurich" at bounding box center [334, 246] width 505 height 11
click at [440, 232] on div at bounding box center [334, 234] width 505 height 11
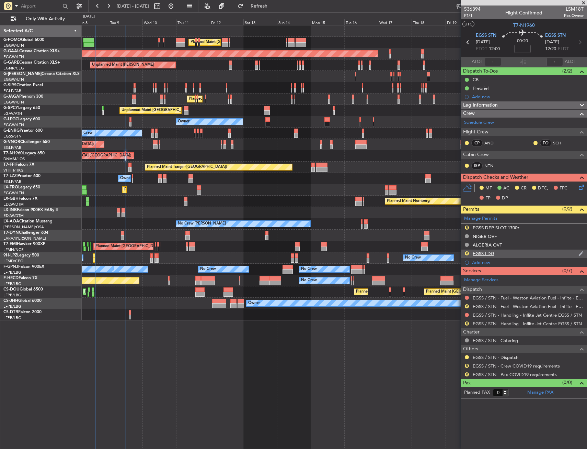
click at [507, 255] on div "R EGSS LDG" at bounding box center [524, 253] width 126 height 9
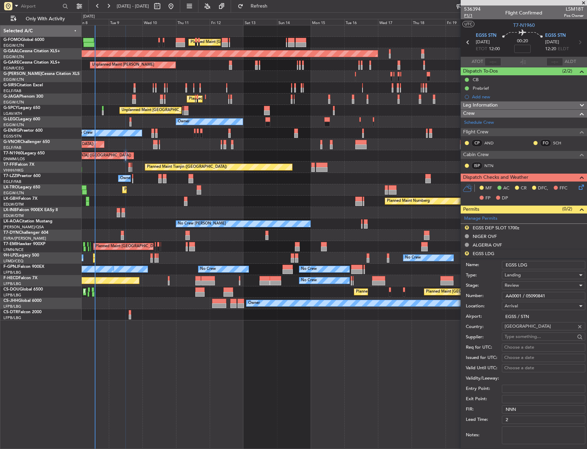
click at [468, 15] on span "P1/1" at bounding box center [472, 16] width 16 height 6
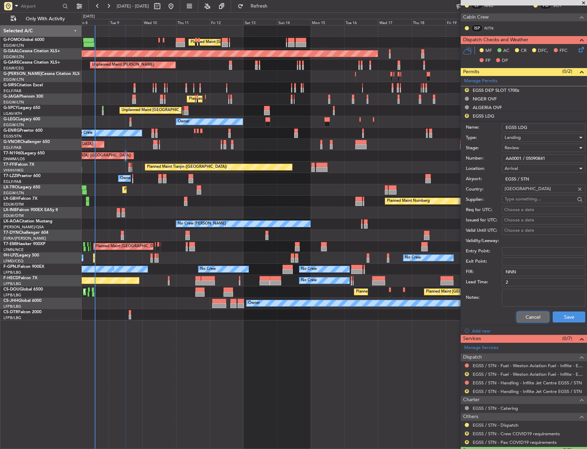
click at [520, 314] on button "Cancel" at bounding box center [533, 316] width 33 height 11
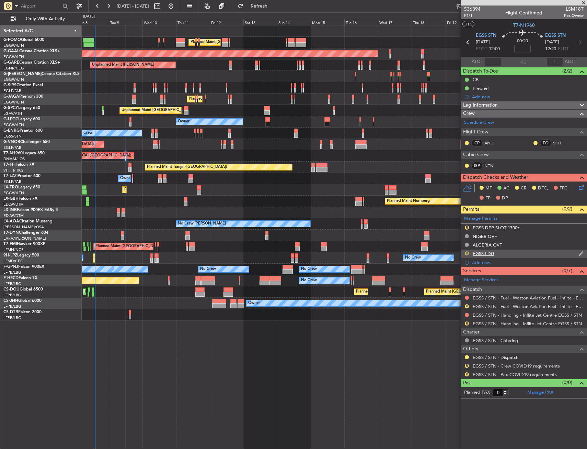
click at [466, 252] on button "R" at bounding box center [467, 253] width 4 height 4
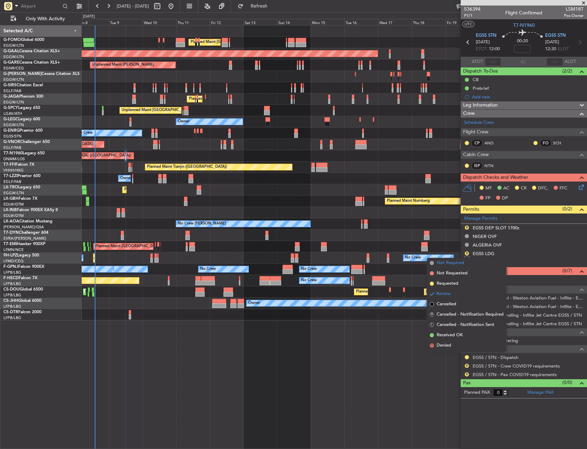
click at [450, 263] on span "Not Required" at bounding box center [450, 262] width 27 height 7
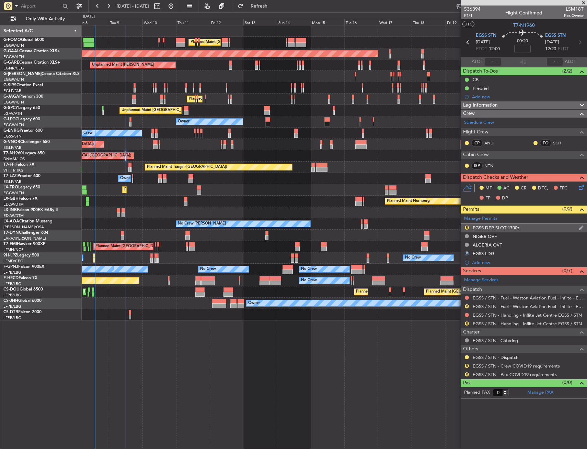
click at [553, 226] on div "R EGSS DEP SLOT 1700z" at bounding box center [524, 228] width 126 height 9
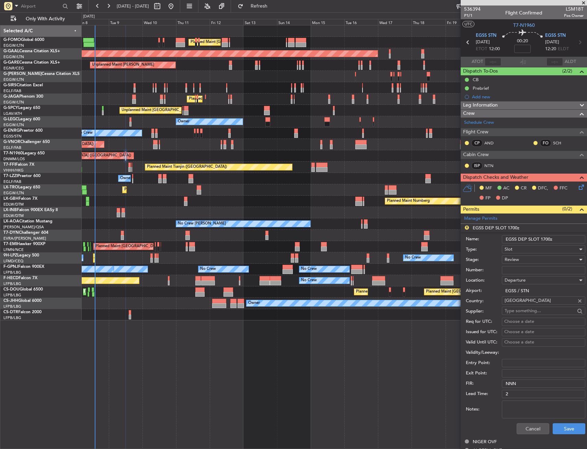
click at [548, 237] on input "EGSS DEP SLOT 1700z" at bounding box center [543, 239] width 83 height 8
click at [547, 237] on input "EGSS DEP SLOT 1700z" at bounding box center [543, 239] width 83 height 8
click at [546, 237] on input "EGSS DEP SLOT 1700z" at bounding box center [543, 239] width 83 height 8
type input "EGSS DEP SLOT 1200"
click at [515, 261] on span "Review" at bounding box center [512, 259] width 14 height 6
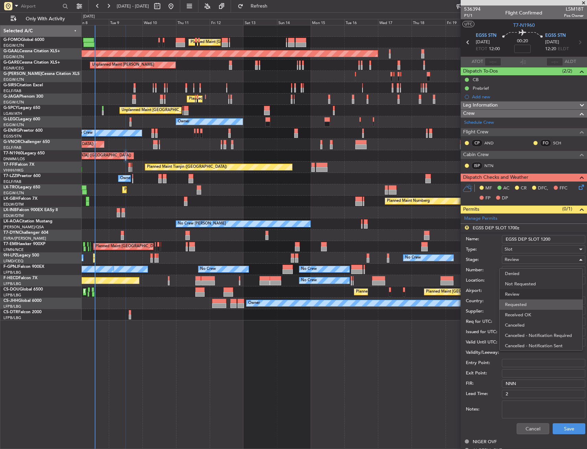
click at [524, 306] on span "Requested" at bounding box center [541, 304] width 72 height 10
click at [570, 429] on button "Save" at bounding box center [569, 428] width 33 height 11
